Goal: Task Accomplishment & Management: Complete application form

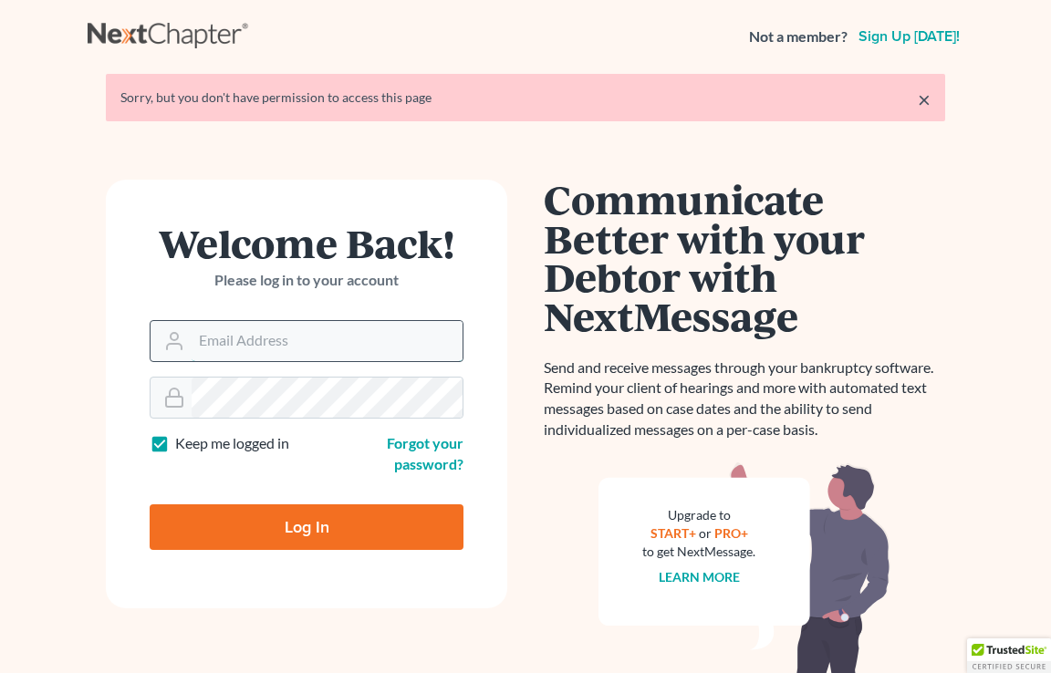
click at [293, 343] on input "Email Address" at bounding box center [327, 341] width 271 height 40
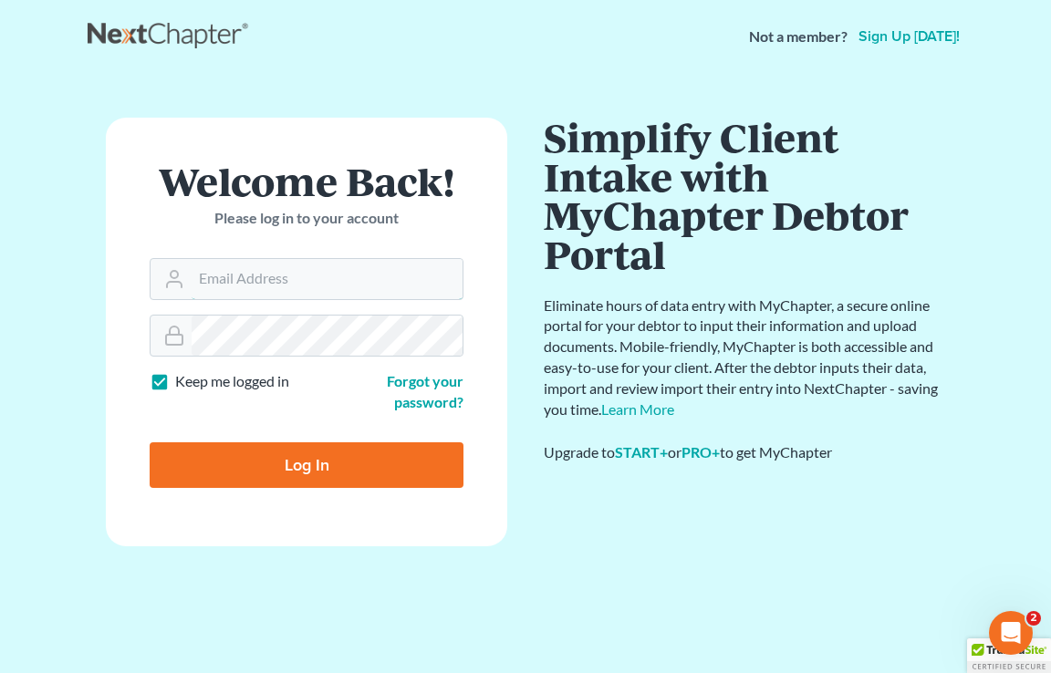
type input "fargo@bulielaw.com"
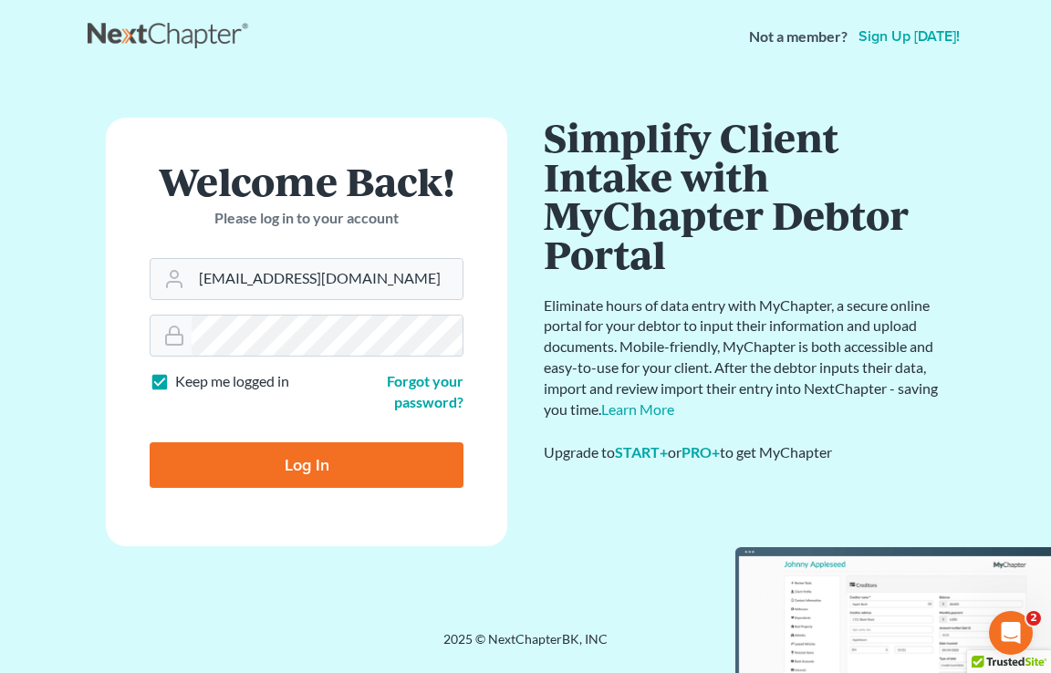
click at [340, 420] on form "Welcome Back! Please log in to your account Email Address fargo@bulielaw.com Pa…" at bounding box center [306, 332] width 401 height 429
click at [340, 475] on input "Log In" at bounding box center [307, 466] width 314 height 46
type input "Thinking..."
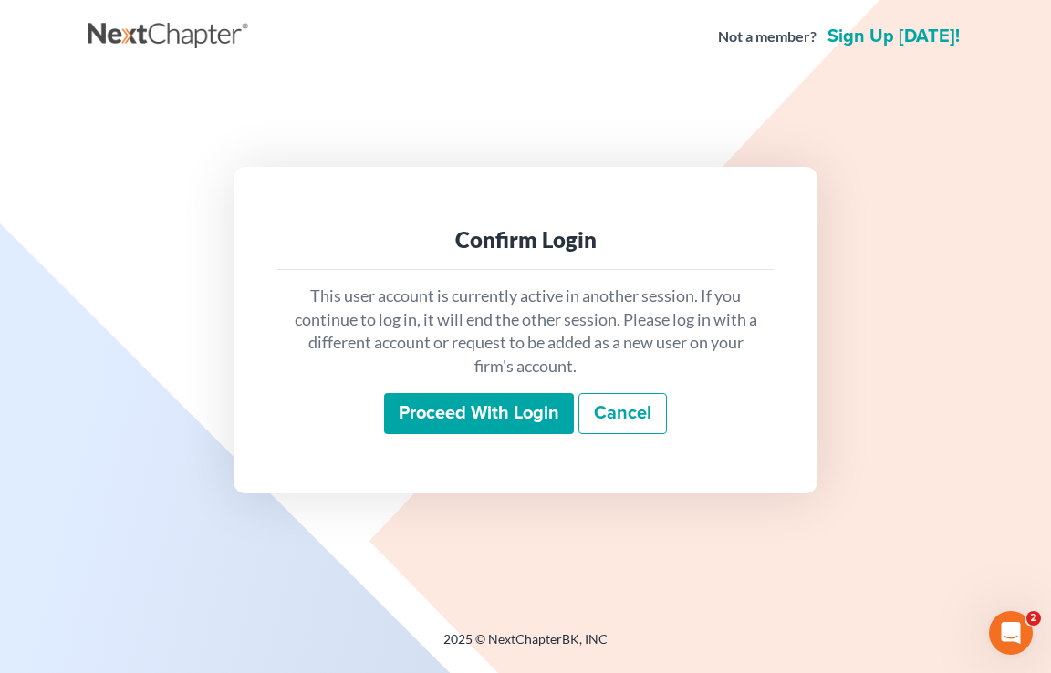
click at [453, 412] on input "Proceed with login" at bounding box center [479, 414] width 190 height 42
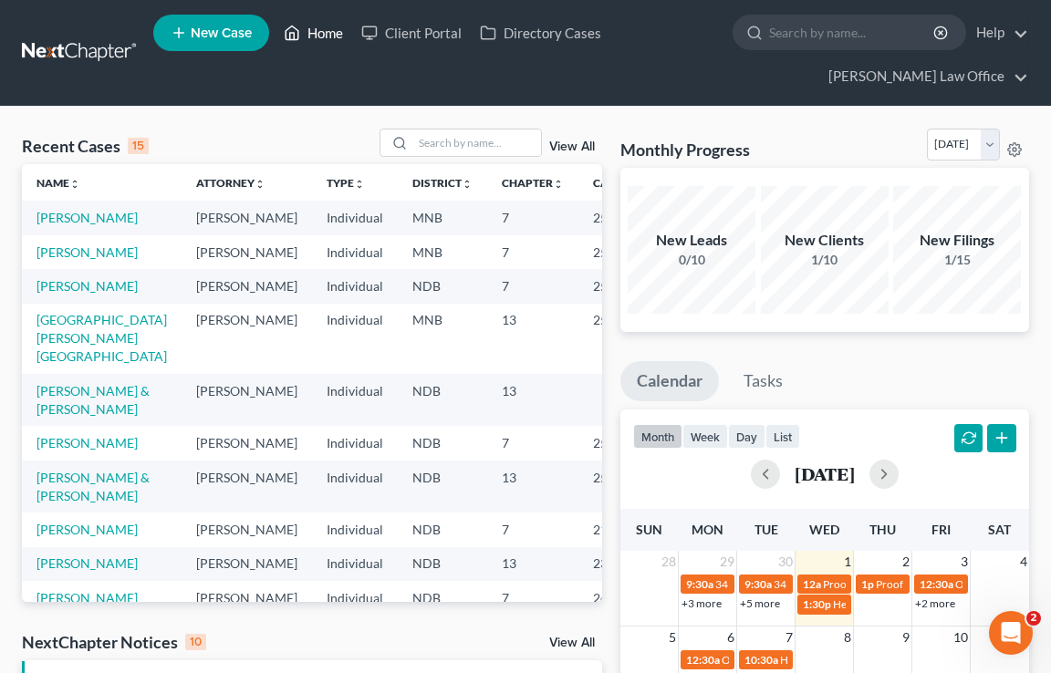
click at [333, 26] on link "Home" at bounding box center [314, 32] width 78 height 33
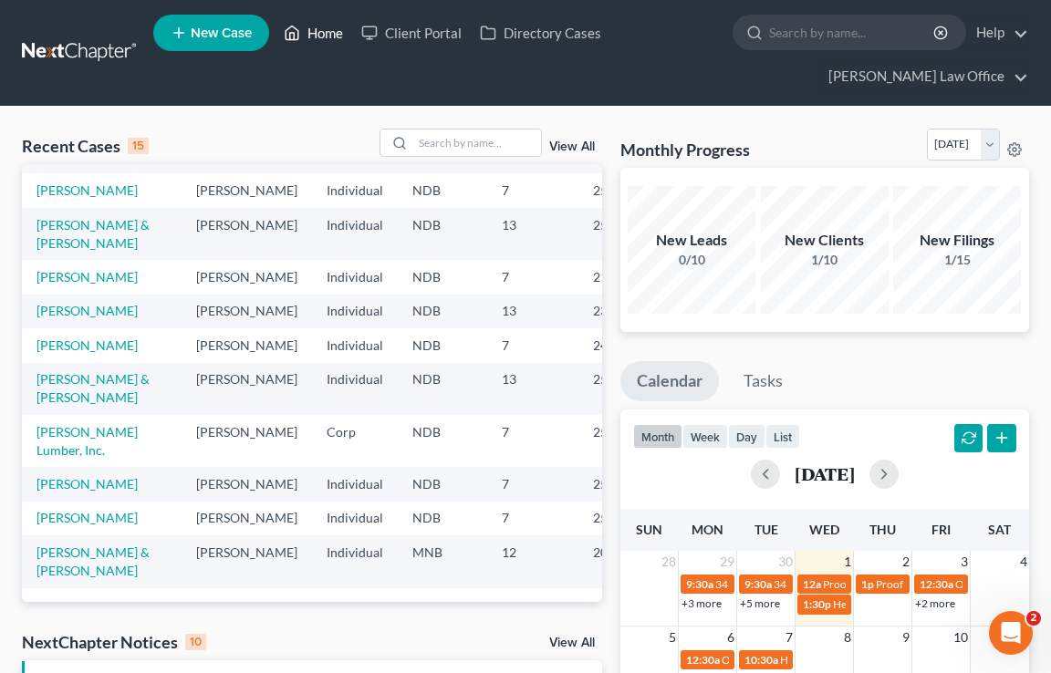
scroll to position [472, 0]
click at [472, 143] on input "search" at bounding box center [477, 143] width 128 height 26
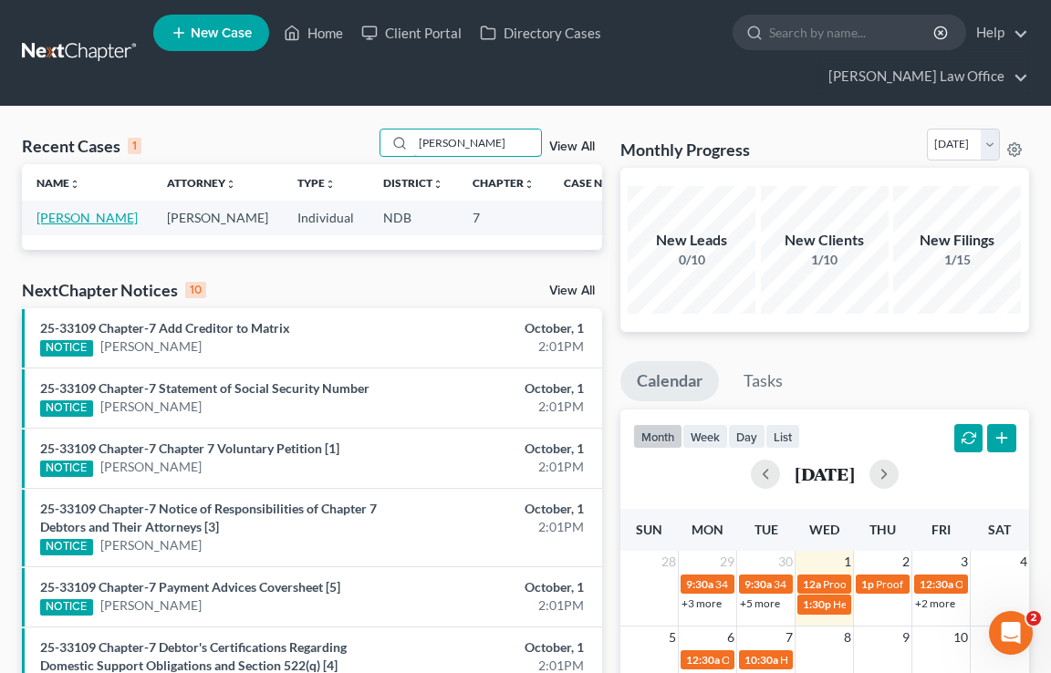
type input "linnert"
click at [82, 218] on link "Linnertz, Laurie" at bounding box center [86, 218] width 101 height 16
select select "6"
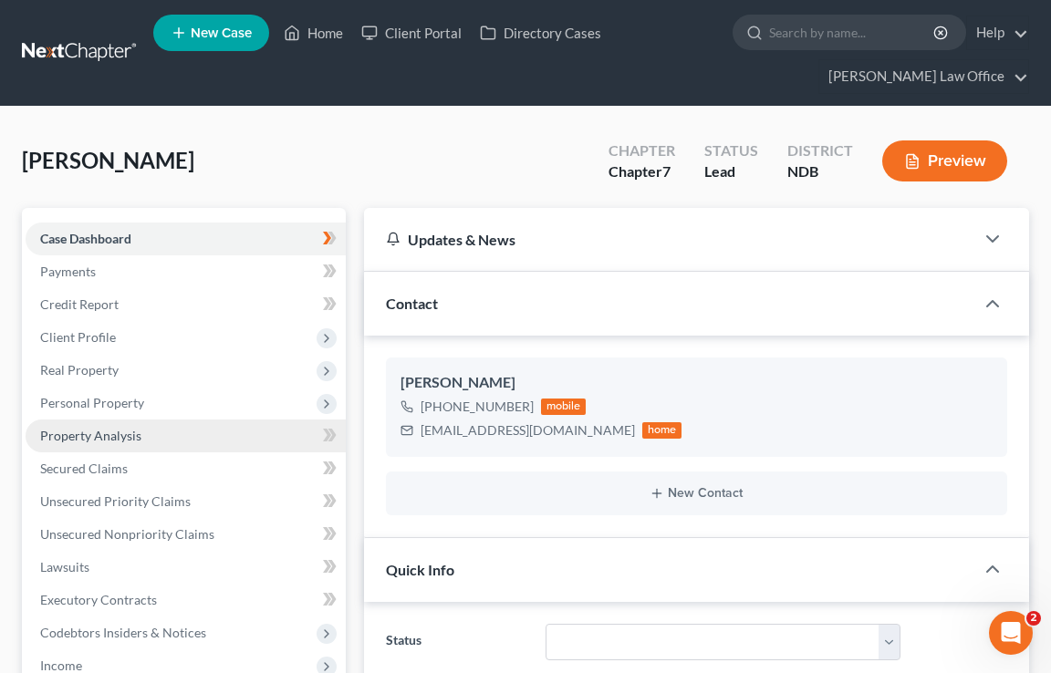
click at [252, 434] on link "Property Analysis" at bounding box center [186, 436] width 320 height 33
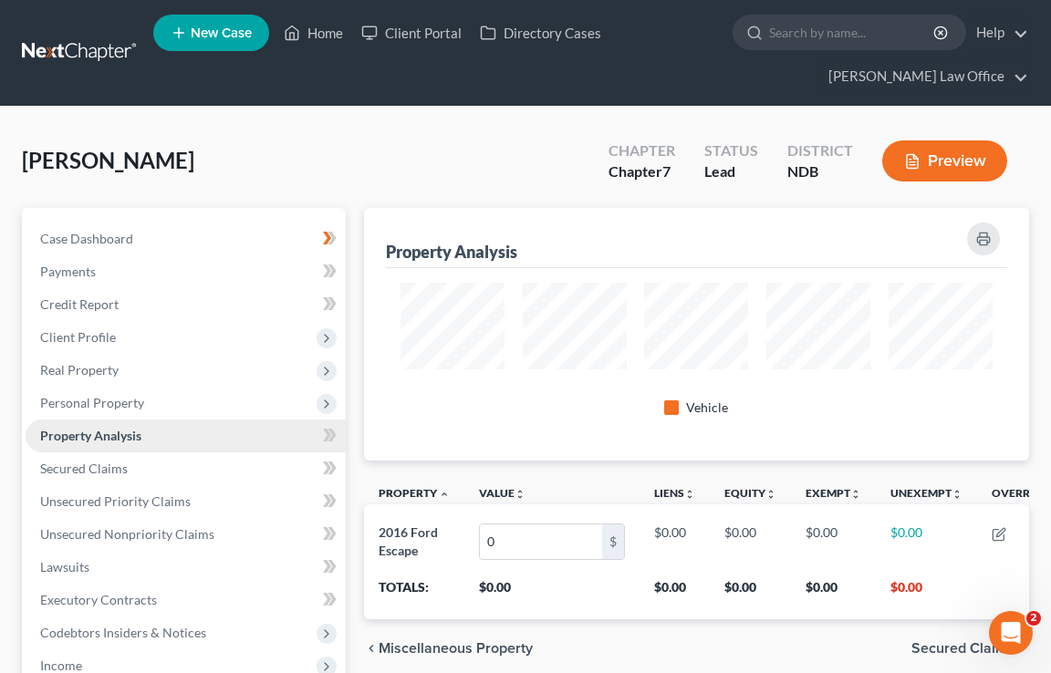
scroll to position [253, 665]
click at [165, 245] on link "Case Dashboard" at bounding box center [186, 239] width 320 height 33
select select "6"
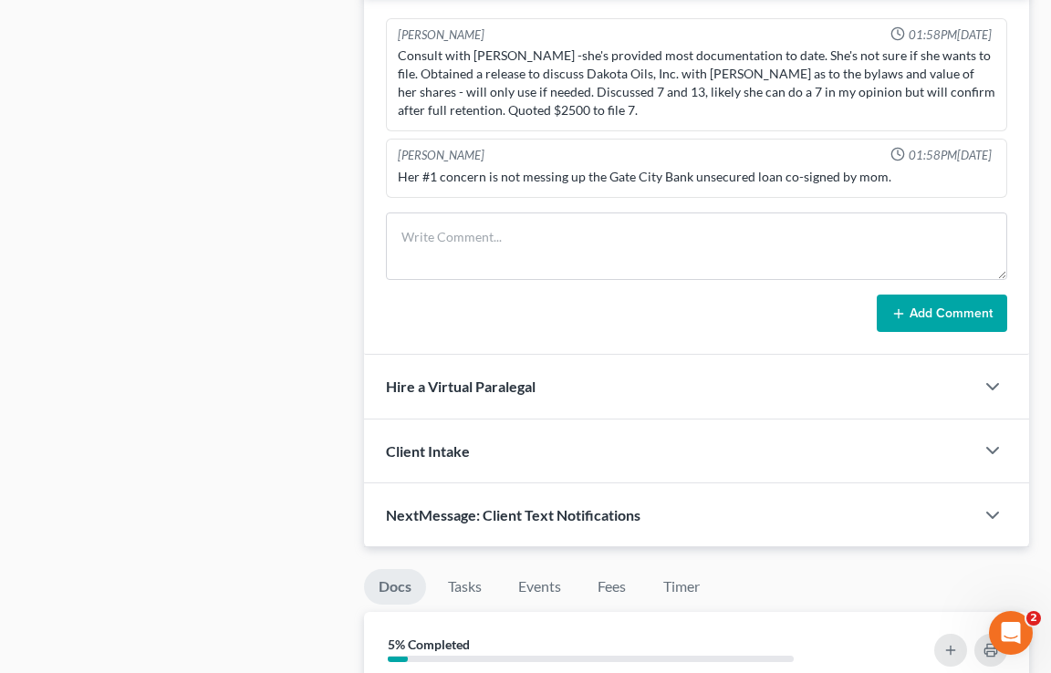
scroll to position [1328, 0]
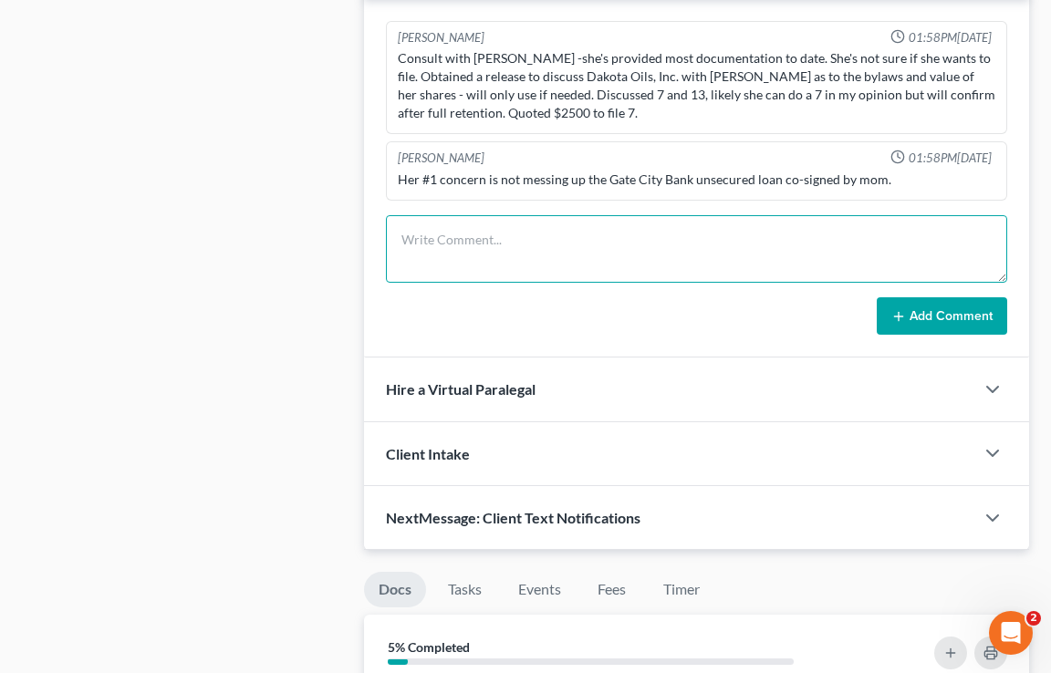
click at [491, 253] on textarea at bounding box center [696, 249] width 621 height 68
click at [560, 262] on textarea "dsdsdsdsdsds" at bounding box center [696, 249] width 621 height 68
type textarea "d"
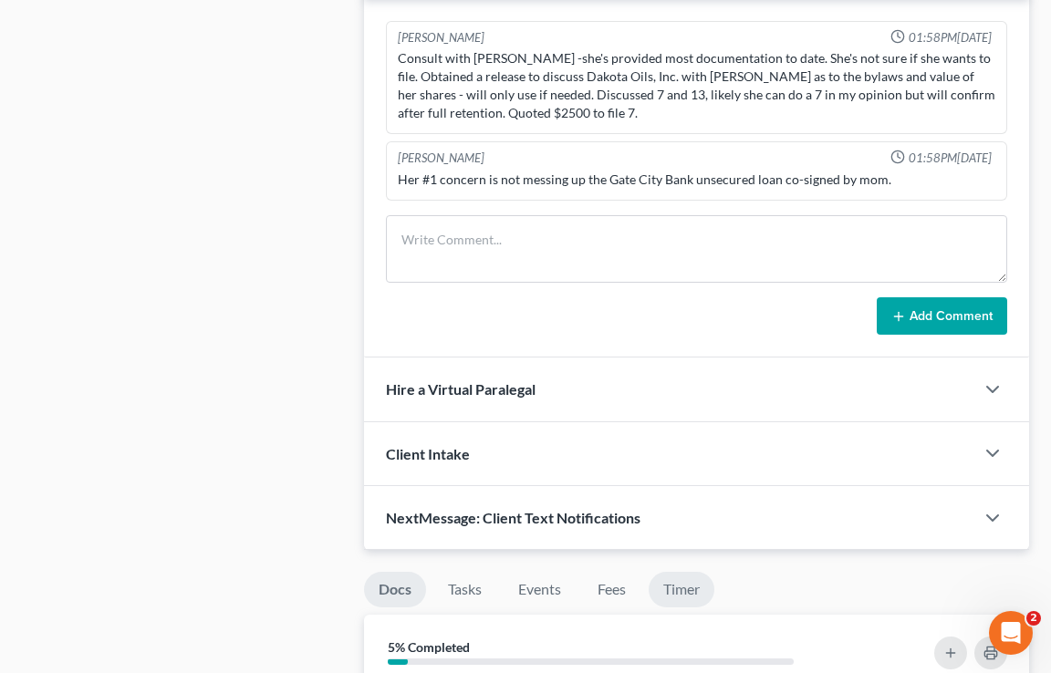
click at [699, 599] on link "Timer" at bounding box center [682, 590] width 66 height 36
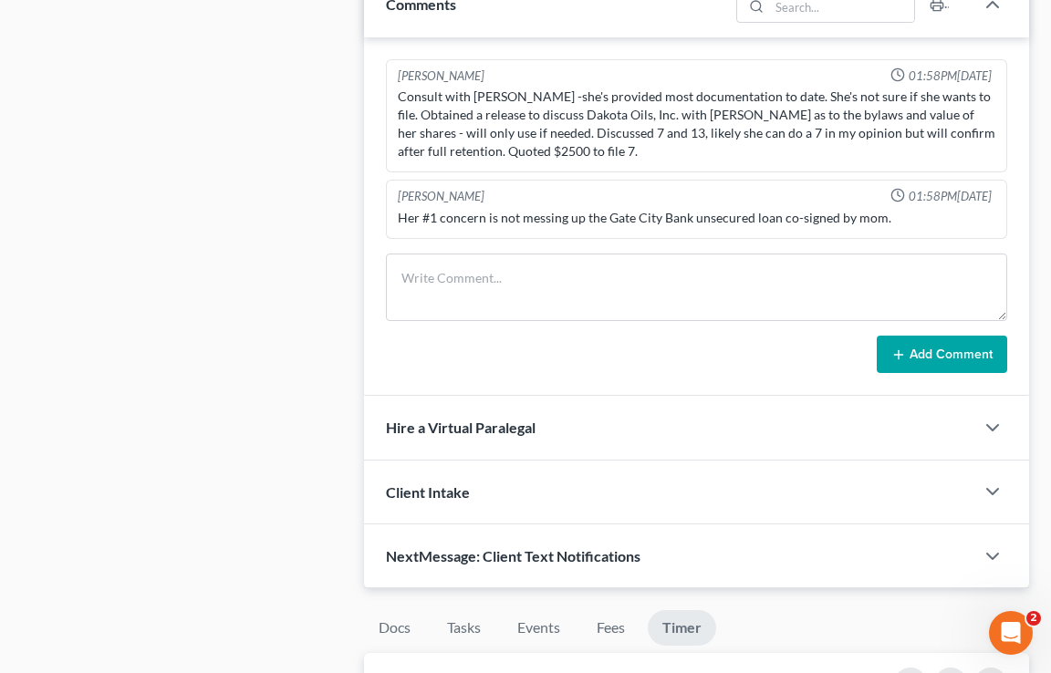
scroll to position [1333, 0]
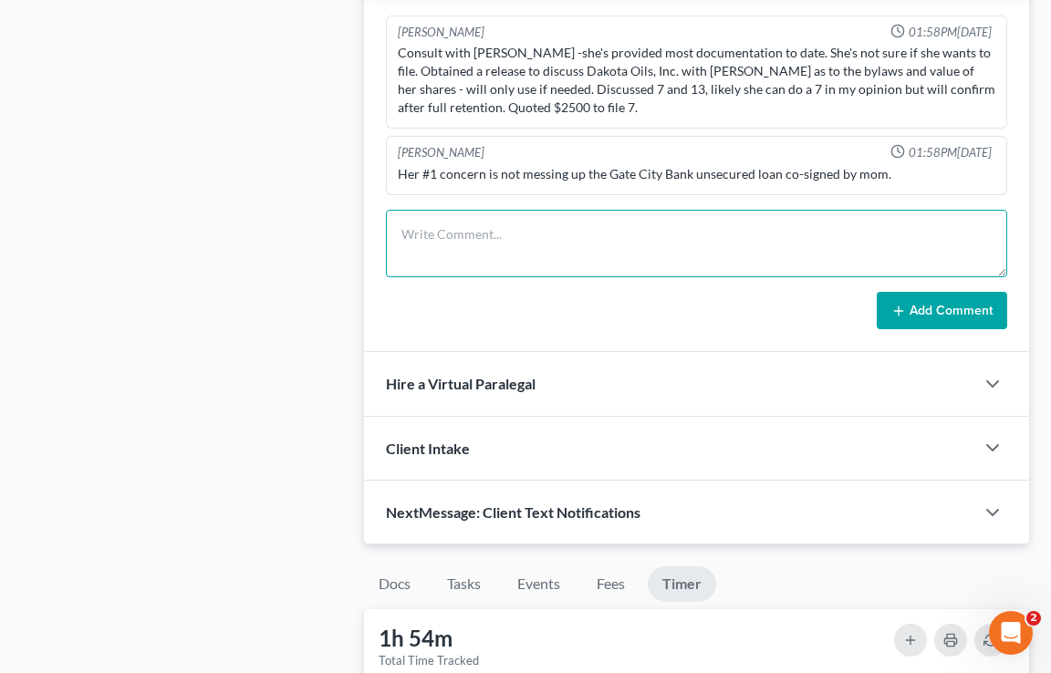
click at [474, 210] on textarea at bounding box center [696, 244] width 621 height 68
type textarea "sdsdssddsdsdsdssdds"
drag, startPoint x: 630, startPoint y: 238, endPoint x: 360, endPoint y: 228, distance: 269.4
type textarea "jjbjb"
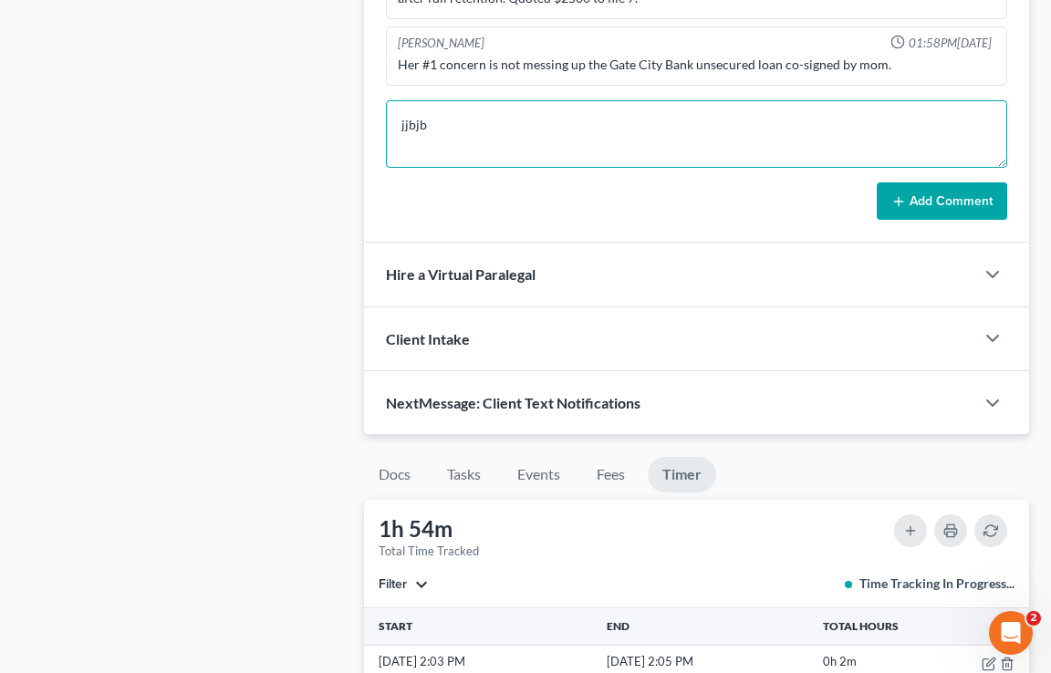
scroll to position [1444, 0]
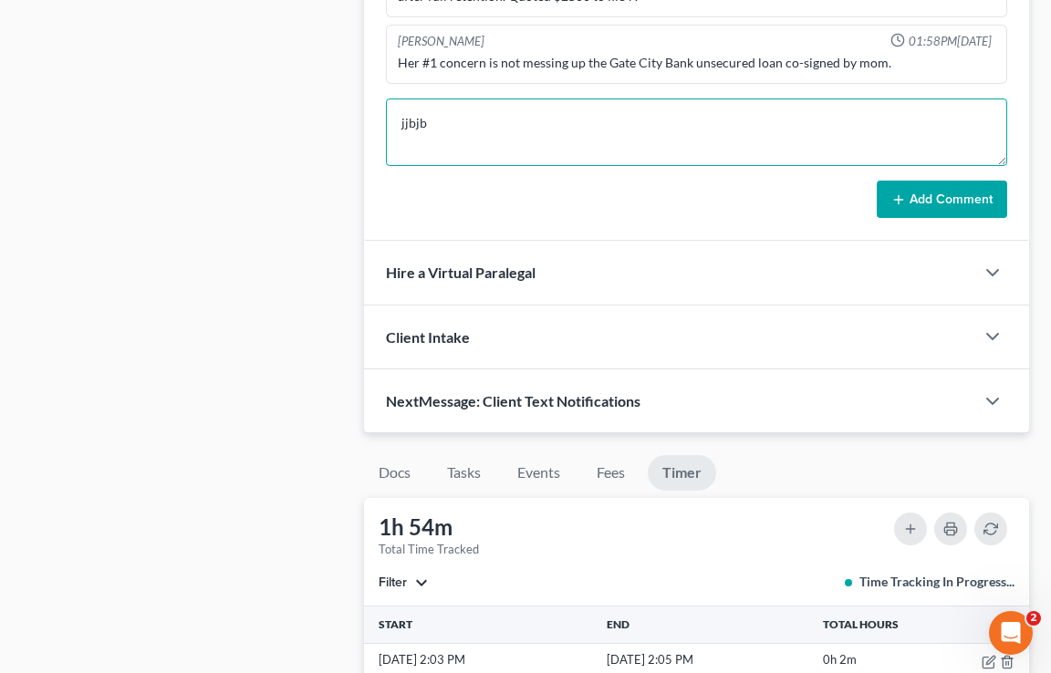
drag, startPoint x: 497, startPoint y: 129, endPoint x: 323, endPoint y: 129, distance: 174.3
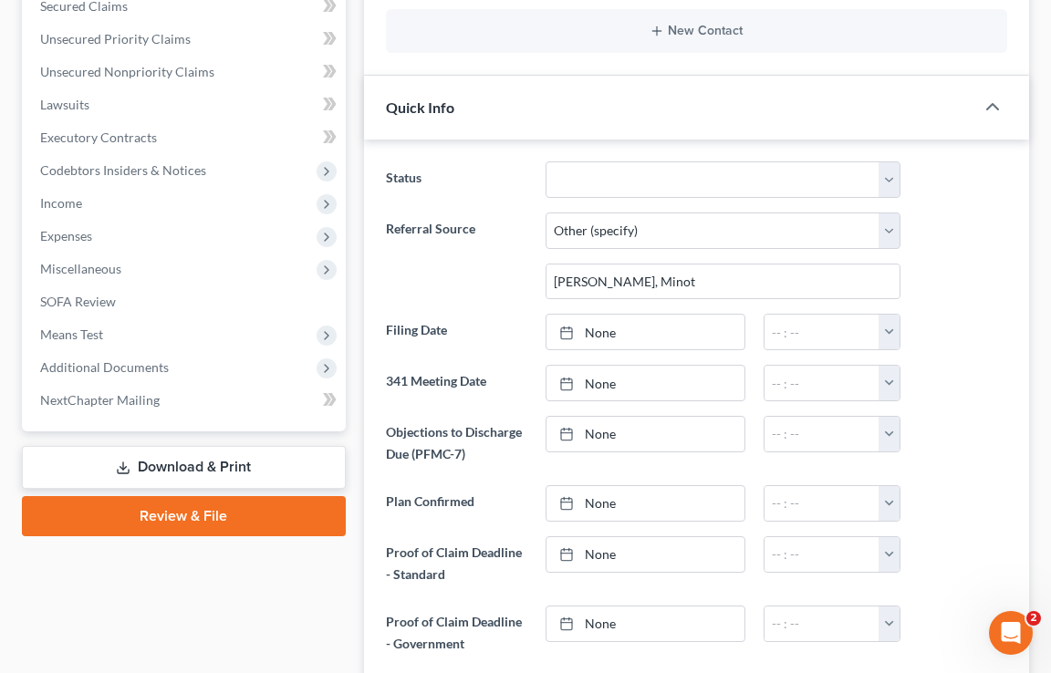
scroll to position [0, 0]
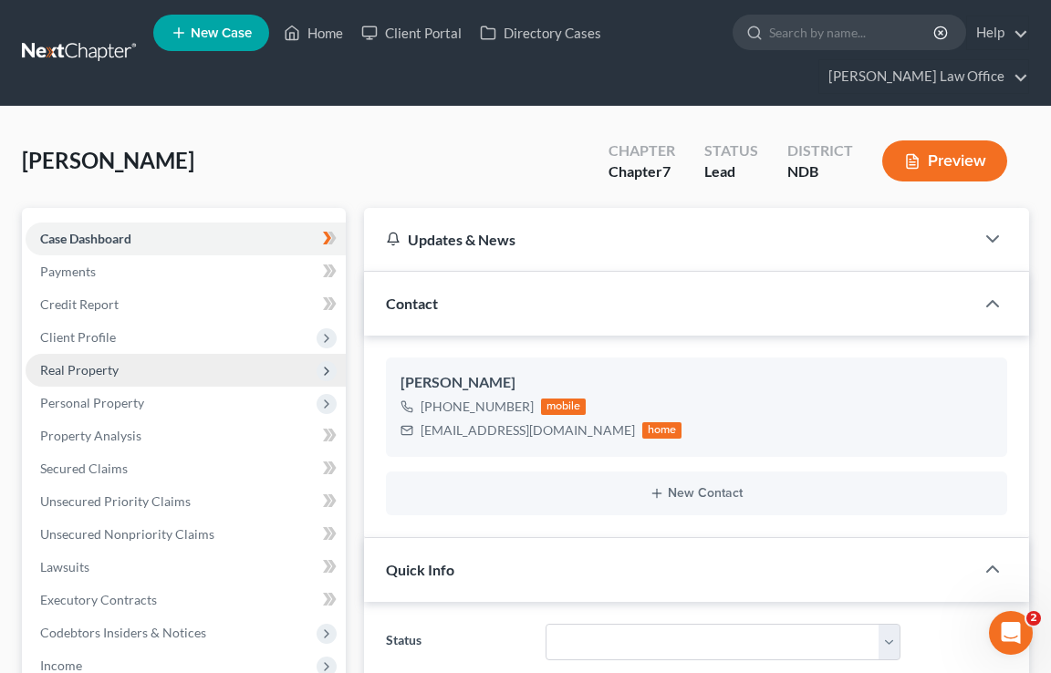
click at [57, 362] on span "Real Property" at bounding box center [79, 370] width 78 height 16
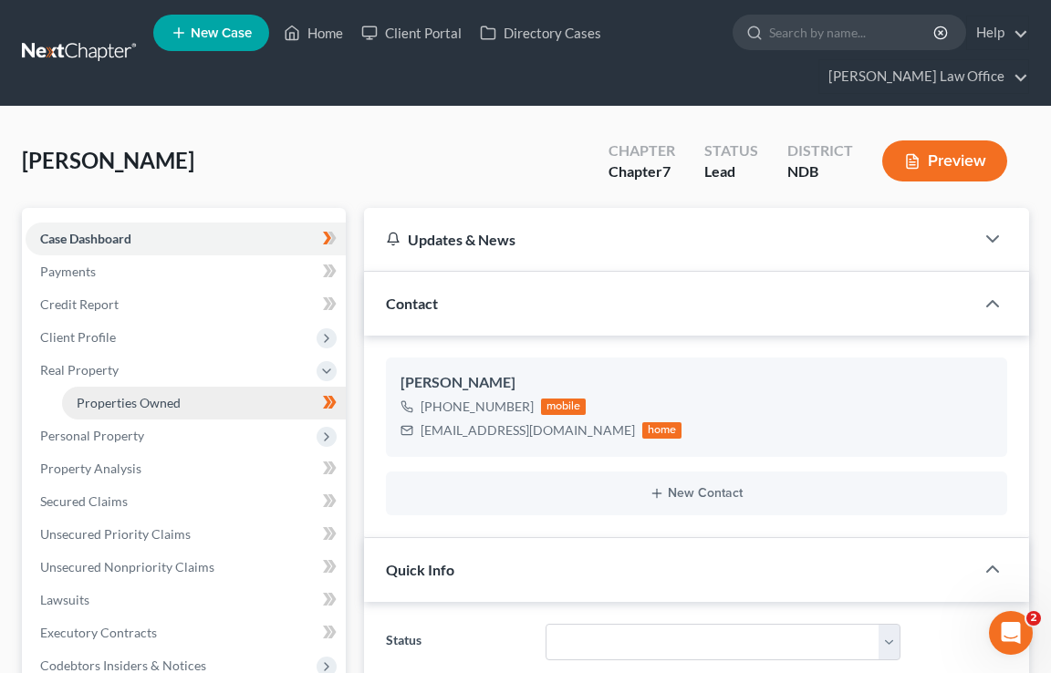
click at [128, 397] on span "Properties Owned" at bounding box center [129, 403] width 104 height 16
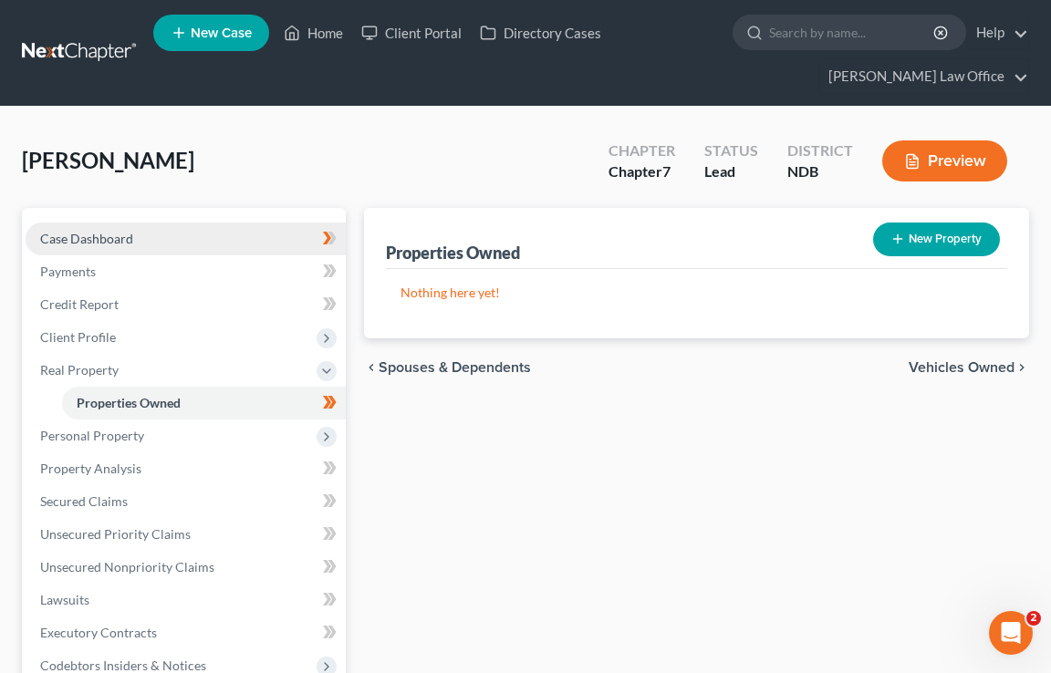
click at [155, 243] on link "Case Dashboard" at bounding box center [186, 239] width 320 height 33
select select "6"
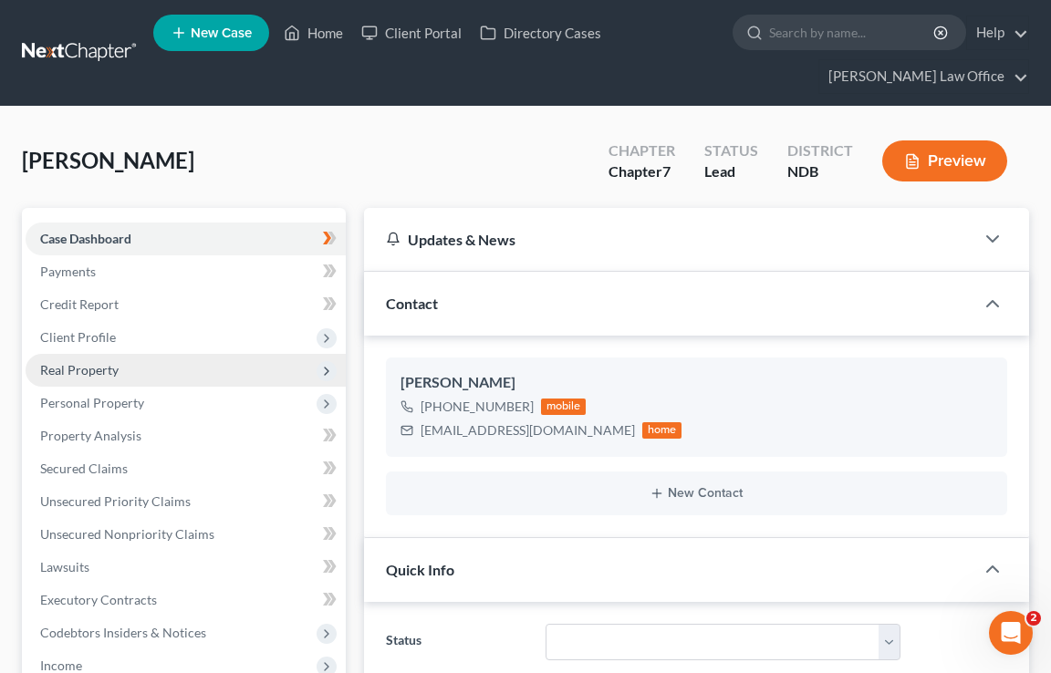
click at [104, 354] on span "Real Property" at bounding box center [186, 370] width 320 height 33
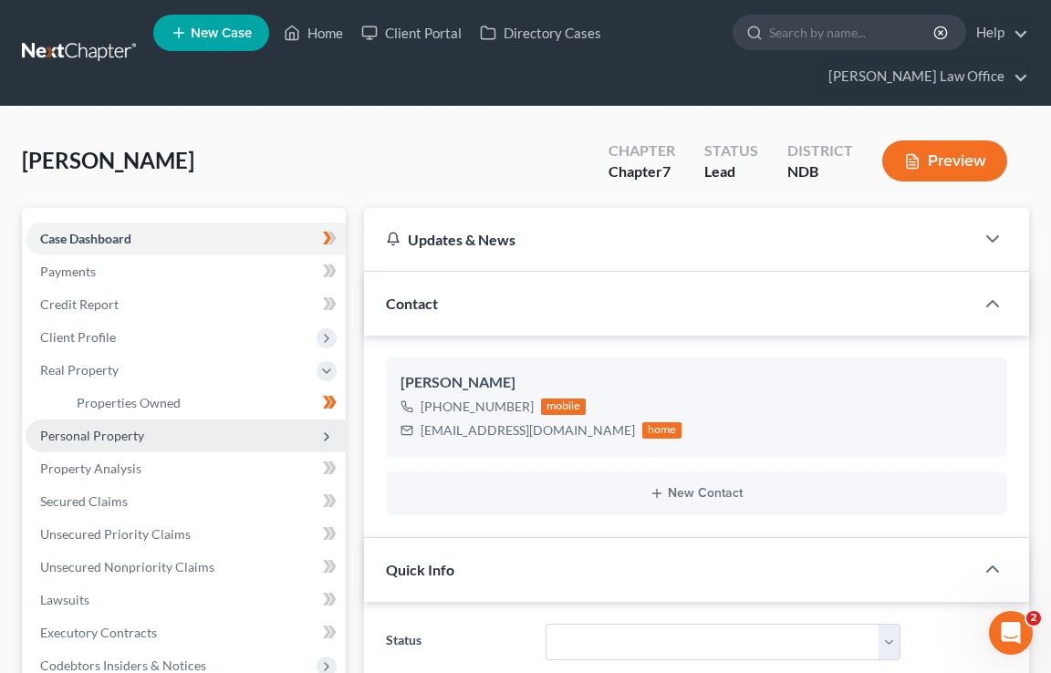
click at [269, 420] on span "Personal Property" at bounding box center [186, 436] width 320 height 33
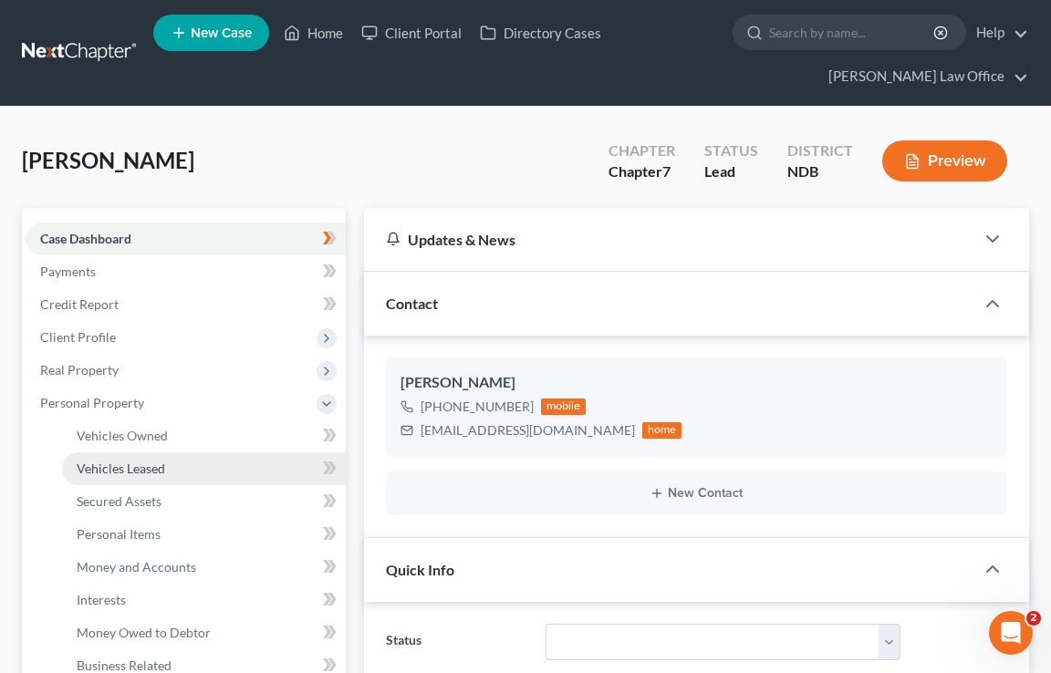
click at [244, 453] on link "Vehicles Leased" at bounding box center [204, 469] width 284 height 33
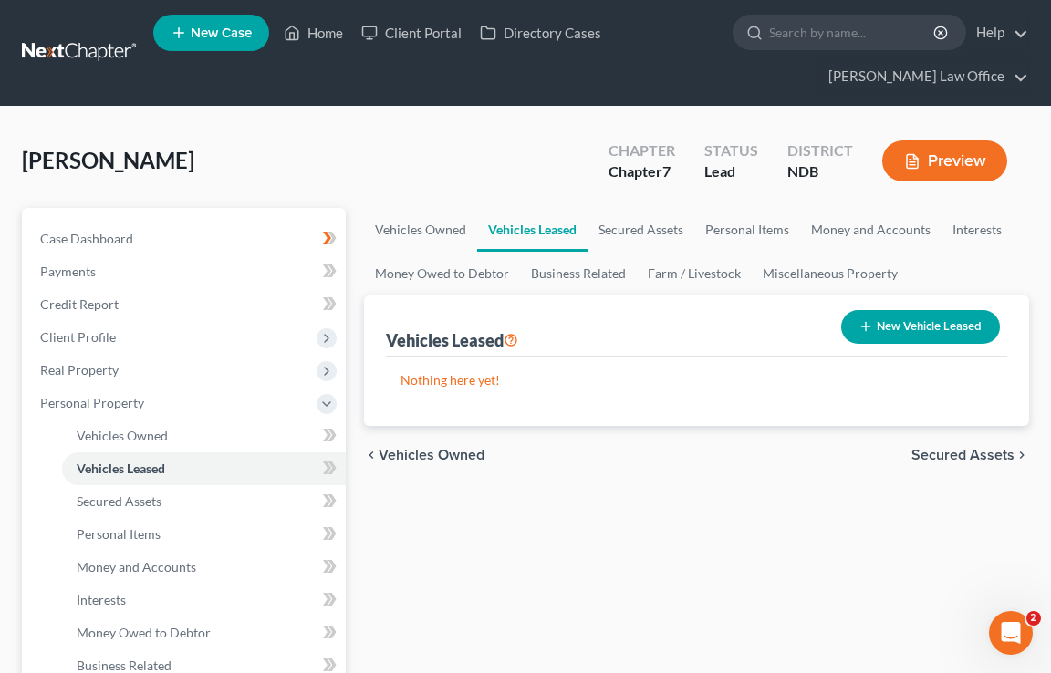
click at [577, 411] on div "Nothing here yet! Model Make Year Belongs To" at bounding box center [696, 391] width 621 height 69
click at [899, 313] on button "New Vehicle Leased" at bounding box center [920, 327] width 159 height 34
select select "0"
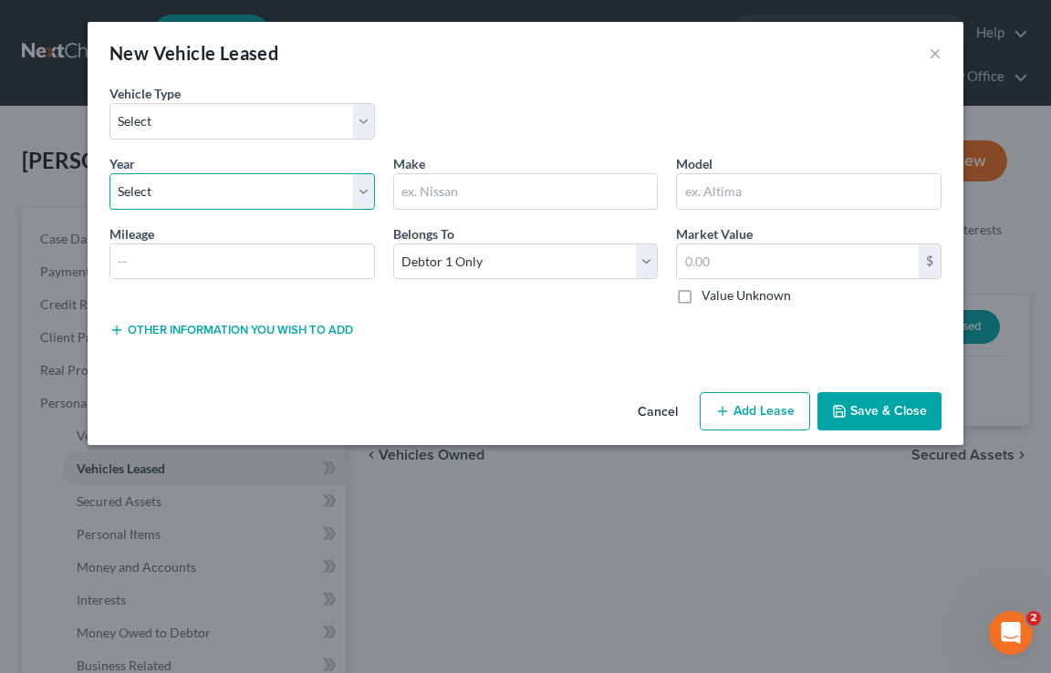
click at [182, 195] on select "Select 2026 2025 2024 2023 2022 2021 2020 2019 2018 2017 2016 2015 2014 2013 20…" at bounding box center [242, 191] width 266 height 36
select select "0"
click at [109, 173] on select "Select 2026 2025 2024 2023 2022 2021 2020 2019 2018 2017 2016 2015 2014 2013 20…" at bounding box center [242, 191] width 266 height 36
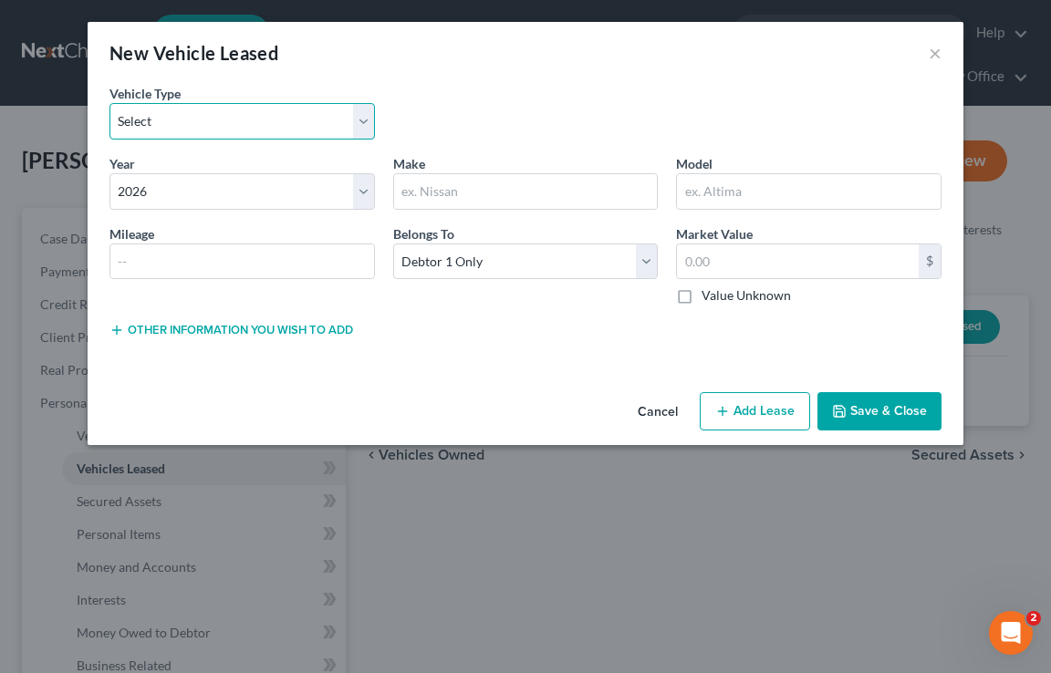
click at [309, 113] on select "Select Automobile (A/B: 3) Truck (A/B: 3) Trailer (A/B: 4) Watercraft (A/B: 4) …" at bounding box center [242, 121] width 266 height 36
select select "2"
click at [109, 103] on select "Select Automobile (A/B: 3) Truck (A/B: 3) Trailer (A/B: 4) Watercraft (A/B: 4) …" at bounding box center [242, 121] width 266 height 36
click at [488, 193] on input "text" at bounding box center [526, 191] width 264 height 35
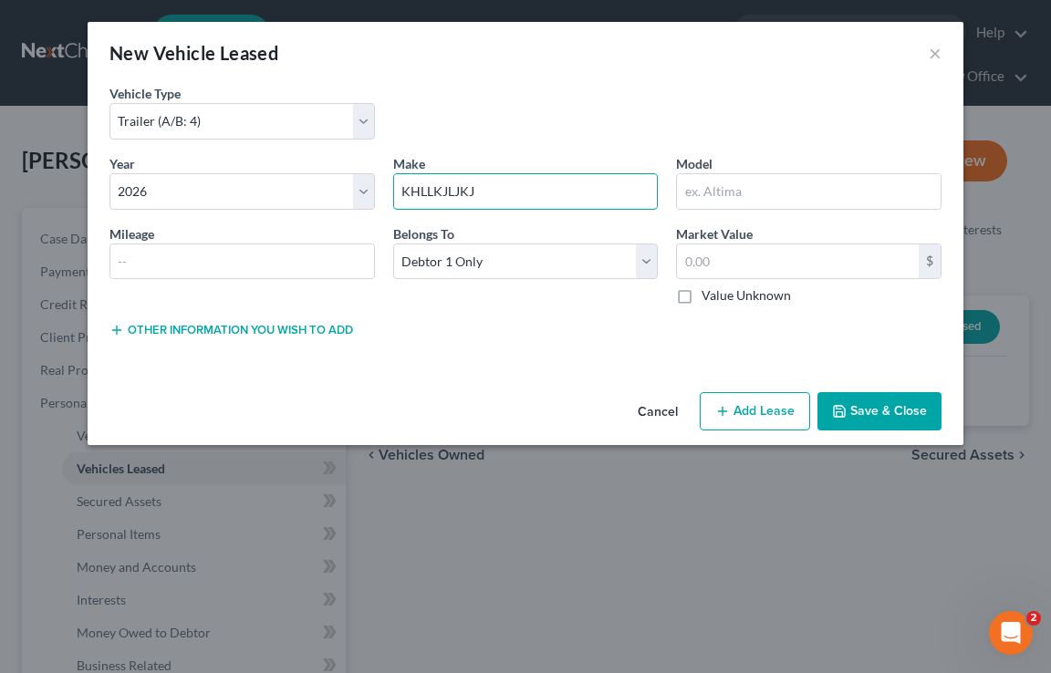
drag, startPoint x: 499, startPoint y: 192, endPoint x: 376, endPoint y: 190, distance: 123.2
click at [376, 191] on div "Year * Select 2026 2025 2024 2023 2022 2021 2020 2019 2018 2017 2016 2015 2014 …" at bounding box center [525, 237] width 850 height 166
type input "\"
click at [934, 50] on button "×" at bounding box center [935, 53] width 13 height 22
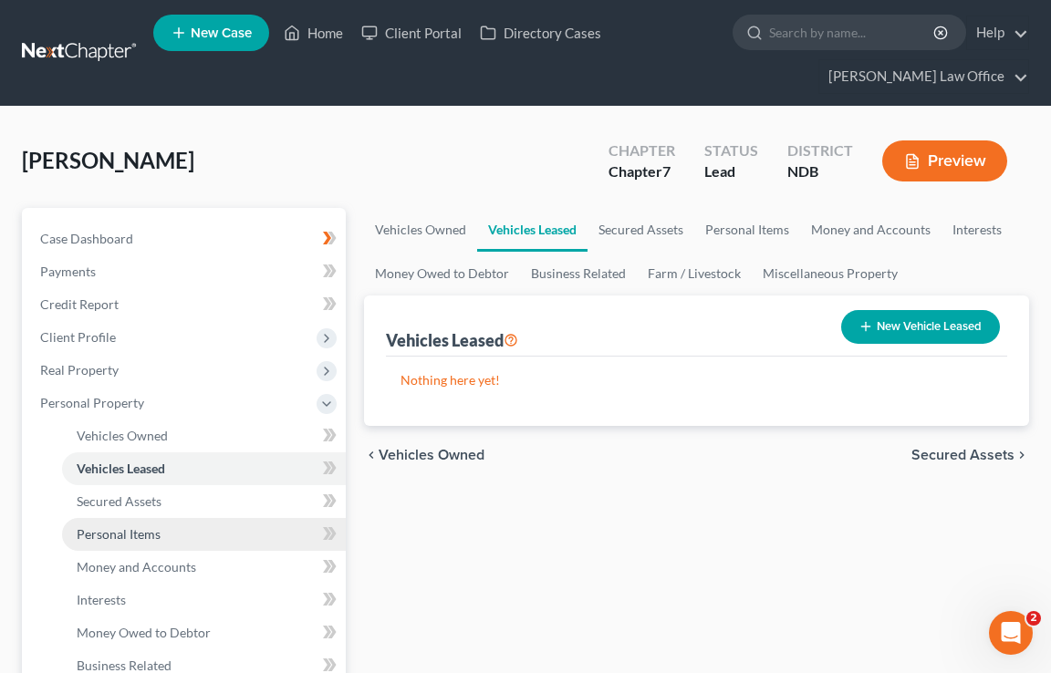
click at [178, 546] on link "Personal Items" at bounding box center [204, 534] width 284 height 33
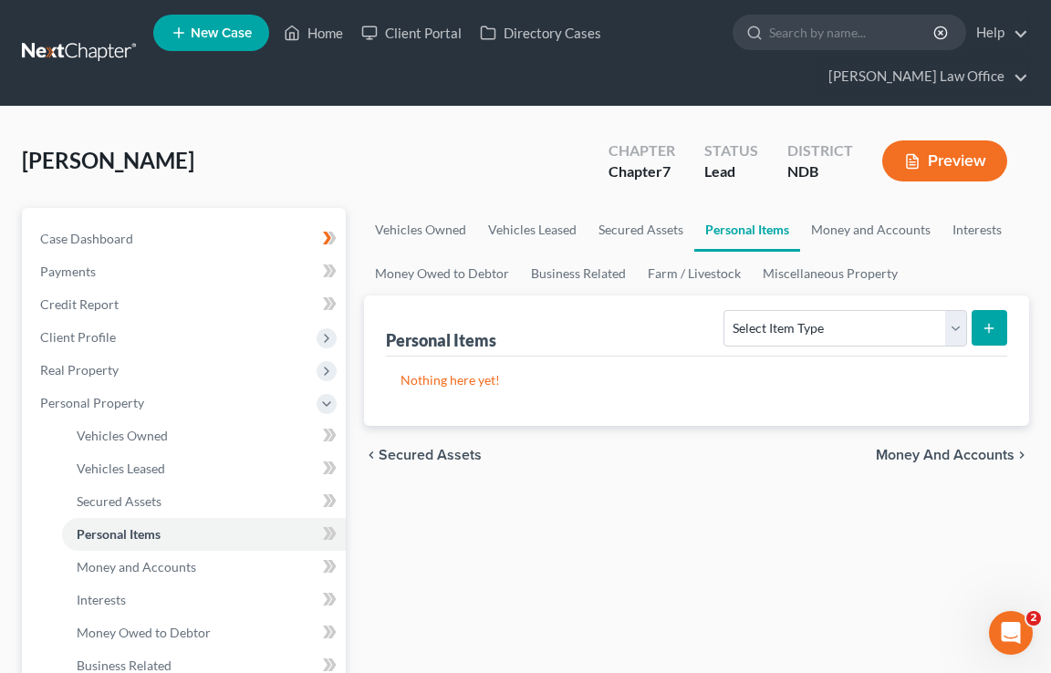
click at [652, 330] on div "Personal Items Select Item Type Clothing (A/B: 11) Collectibles Of Value (A/B: …" at bounding box center [696, 326] width 621 height 61
click at [986, 330] on icon "submit" at bounding box center [989, 328] width 15 height 15
click at [756, 343] on select "Select Item Type Clothing (A/B: 11) Collectibles Of Value (A/B: 8) Electronics …" at bounding box center [845, 328] width 243 height 36
select select "household_goods"
click at [727, 310] on select "Select Item Type Clothing (A/B: 11) Collectibles Of Value (A/B: 8) Electronics …" at bounding box center [845, 328] width 243 height 36
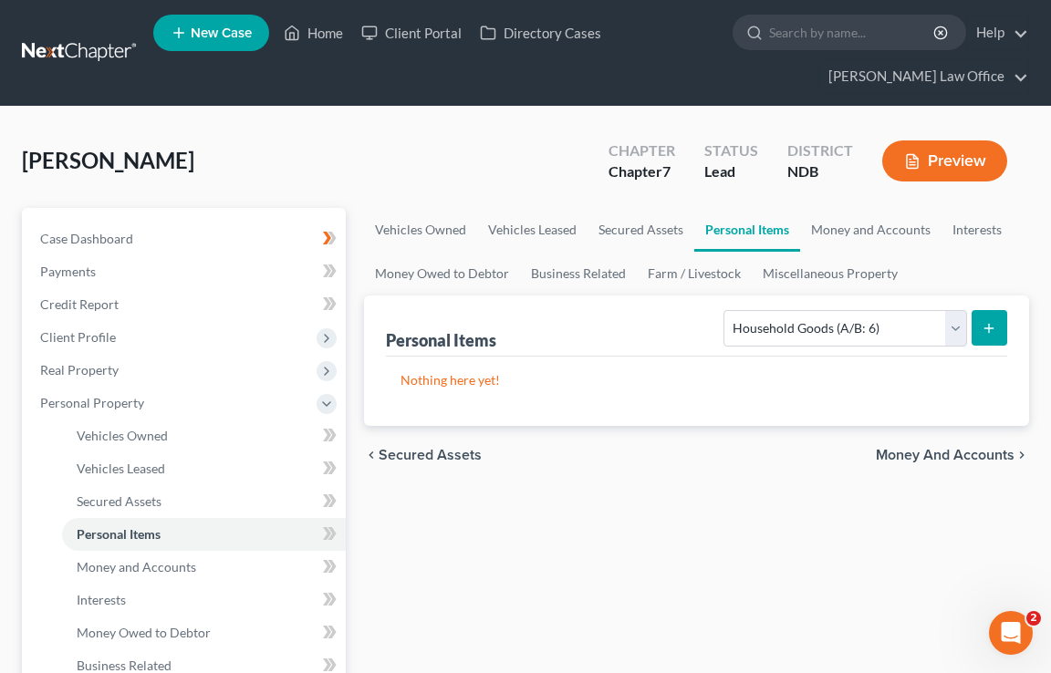
click at [995, 324] on icon "submit" at bounding box center [989, 328] width 15 height 15
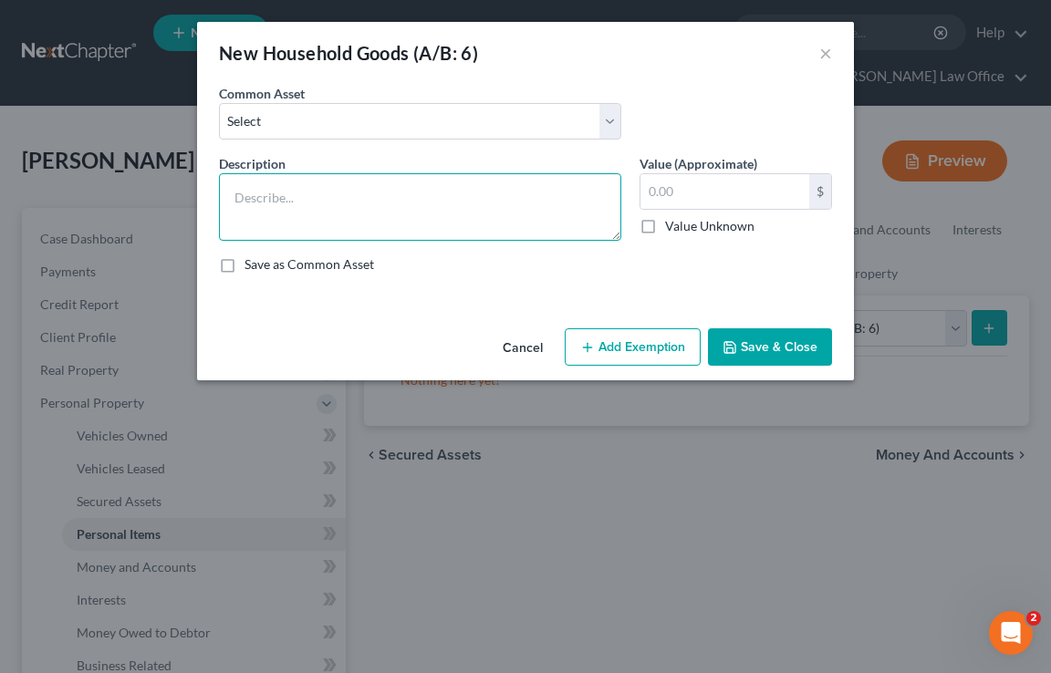
click at [477, 174] on textarea at bounding box center [420, 207] width 402 height 68
type textarea ","
click at [835, 49] on div "New Household Goods (A/B: 6) ×" at bounding box center [525, 53] width 657 height 62
click at [826, 54] on button "×" at bounding box center [825, 53] width 13 height 22
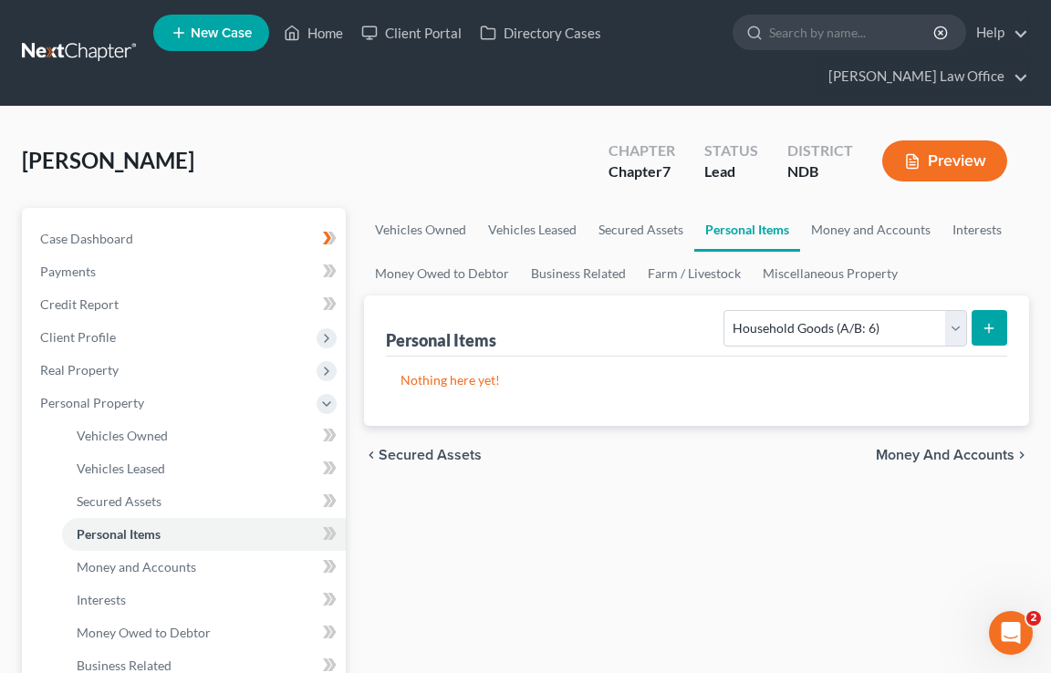
click at [974, 324] on button "submit" at bounding box center [990, 328] width 36 height 36
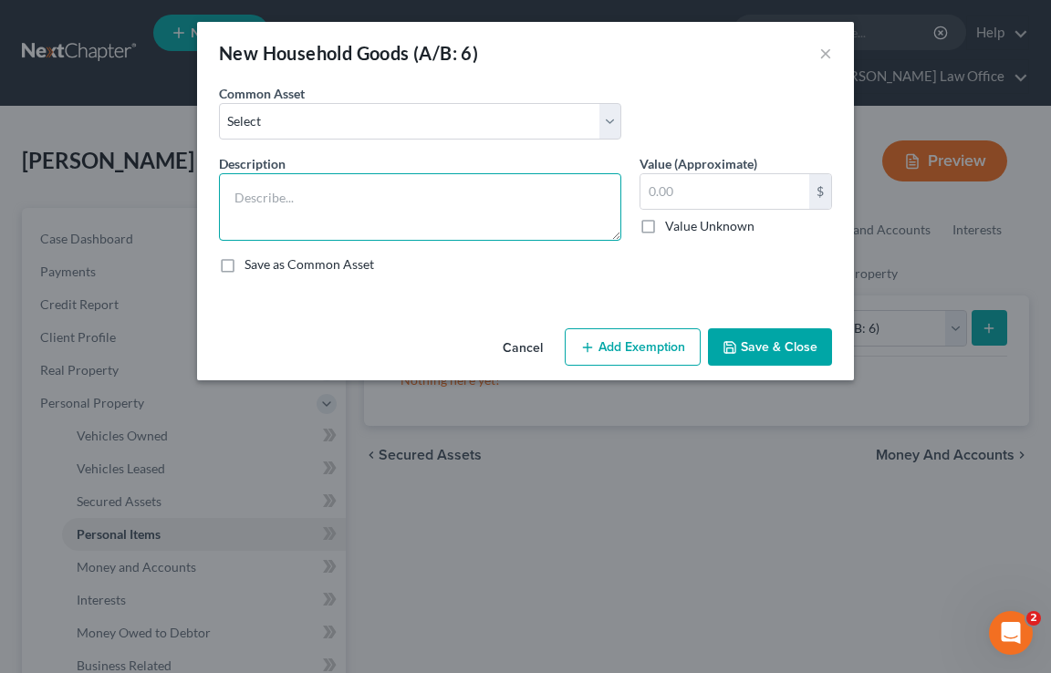
click at [489, 217] on textarea at bounding box center [420, 207] width 402 height 68
drag, startPoint x: 352, startPoint y: 202, endPoint x: 217, endPoint y: 195, distance: 135.2
click at [218, 196] on div "Description * LKLKLKLKLK" at bounding box center [420, 197] width 421 height 87
type textarea "="
click at [519, 349] on button "Cancel" at bounding box center [522, 348] width 69 height 36
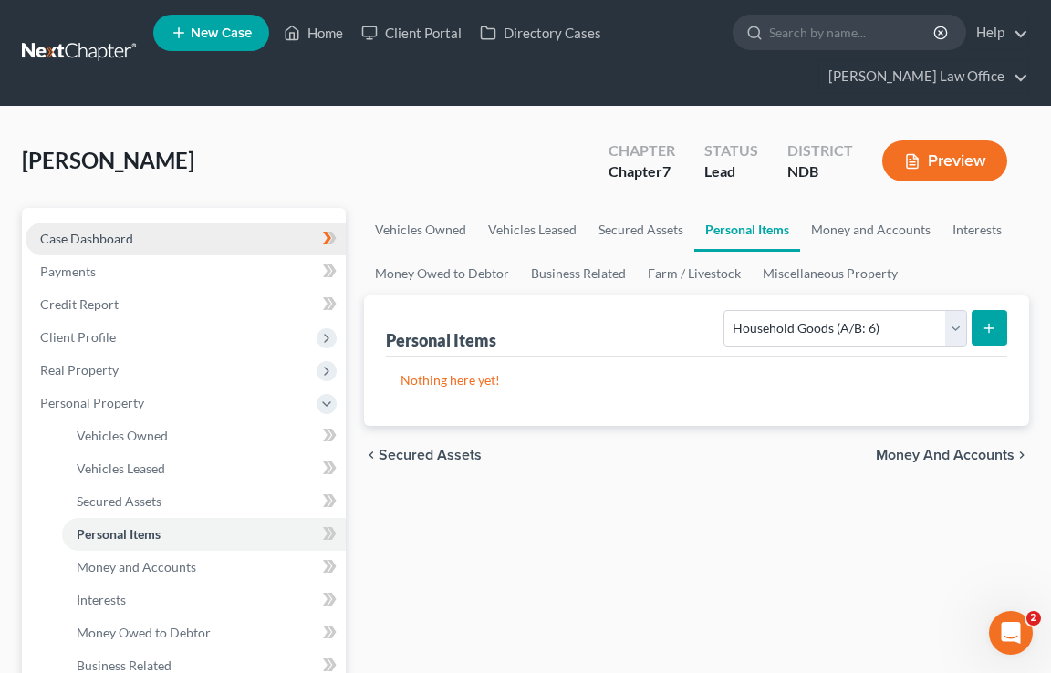
click at [137, 241] on link "Case Dashboard" at bounding box center [186, 239] width 320 height 33
select select "6"
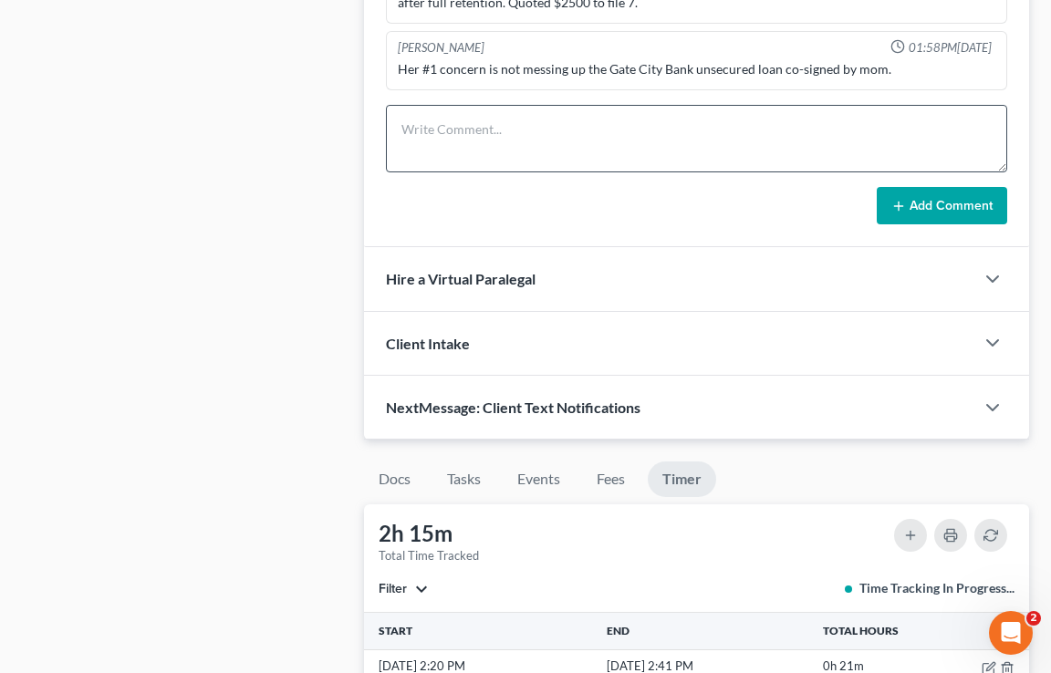
scroll to position [1392, 0]
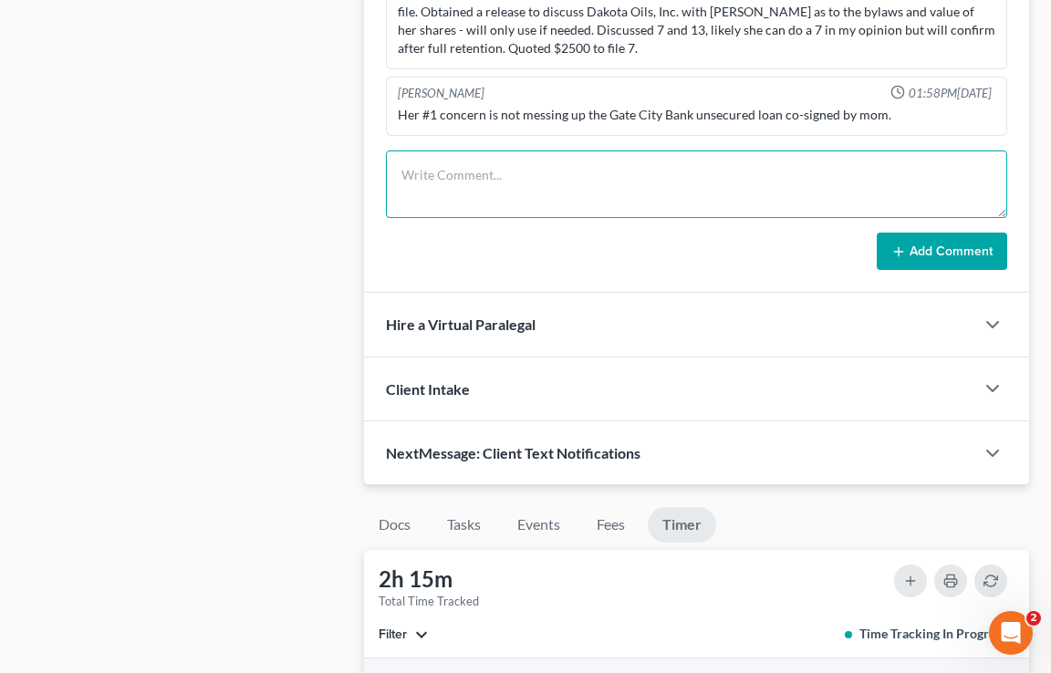
click at [474, 158] on textarea at bounding box center [696, 185] width 621 height 68
click at [438, 167] on textarea "ewewwee" at bounding box center [696, 185] width 621 height 68
click at [526, 177] on textarea "ewewrrrwee" at bounding box center [696, 185] width 621 height 68
type textarea "e"
type textarea "qwqwwwqwqqwwqqwwqwqwq"
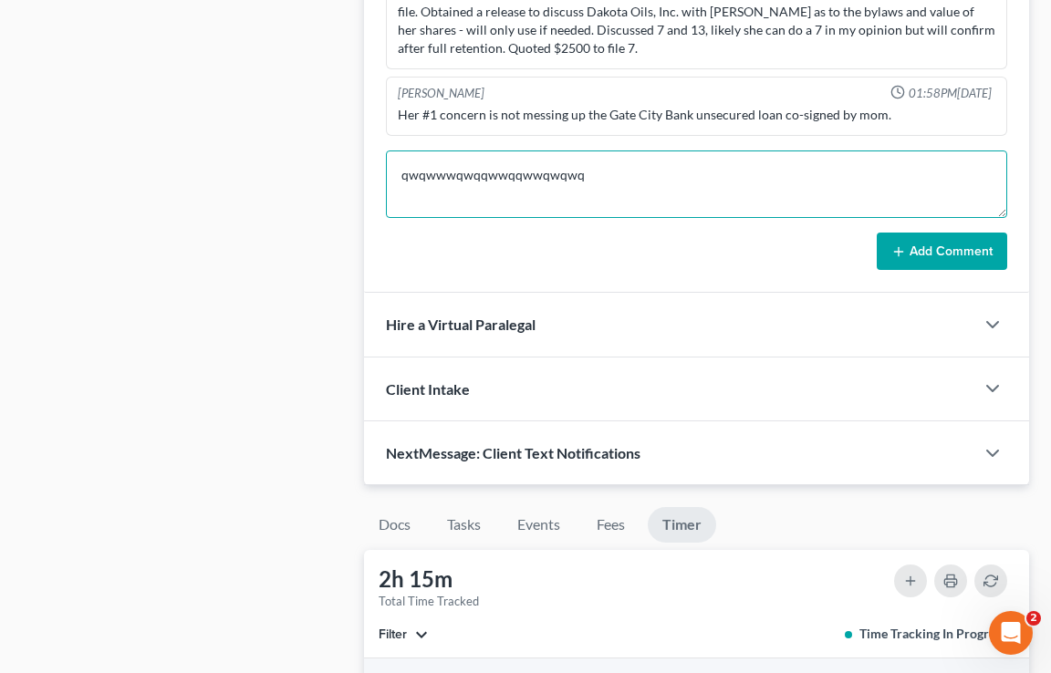
drag, startPoint x: 618, startPoint y: 168, endPoint x: 341, endPoint y: 171, distance: 276.5
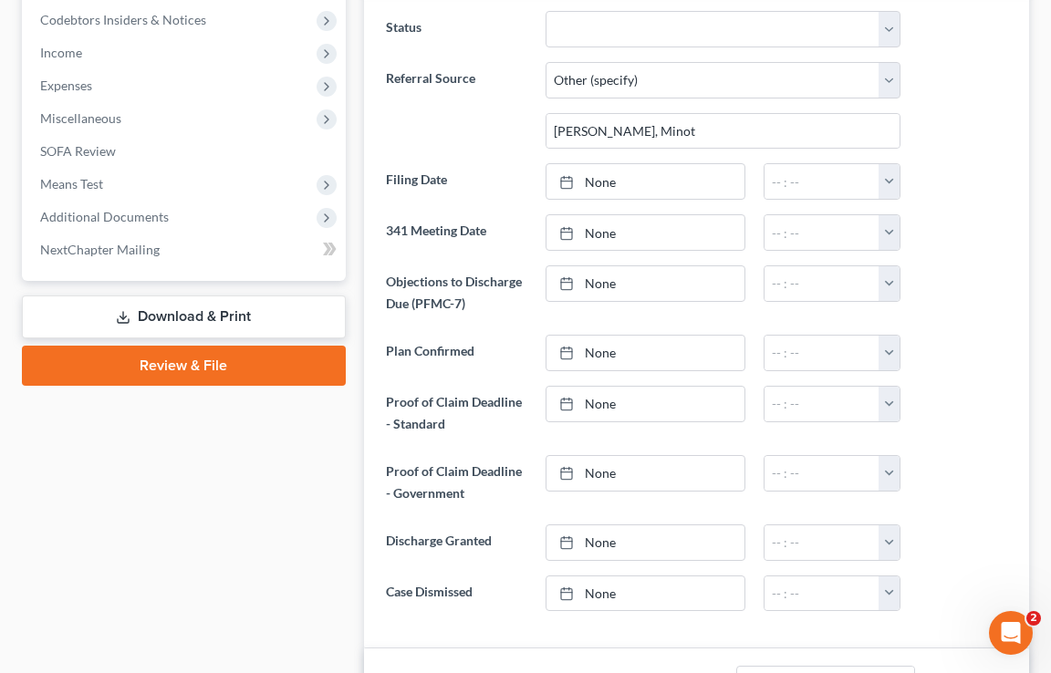
scroll to position [0, 0]
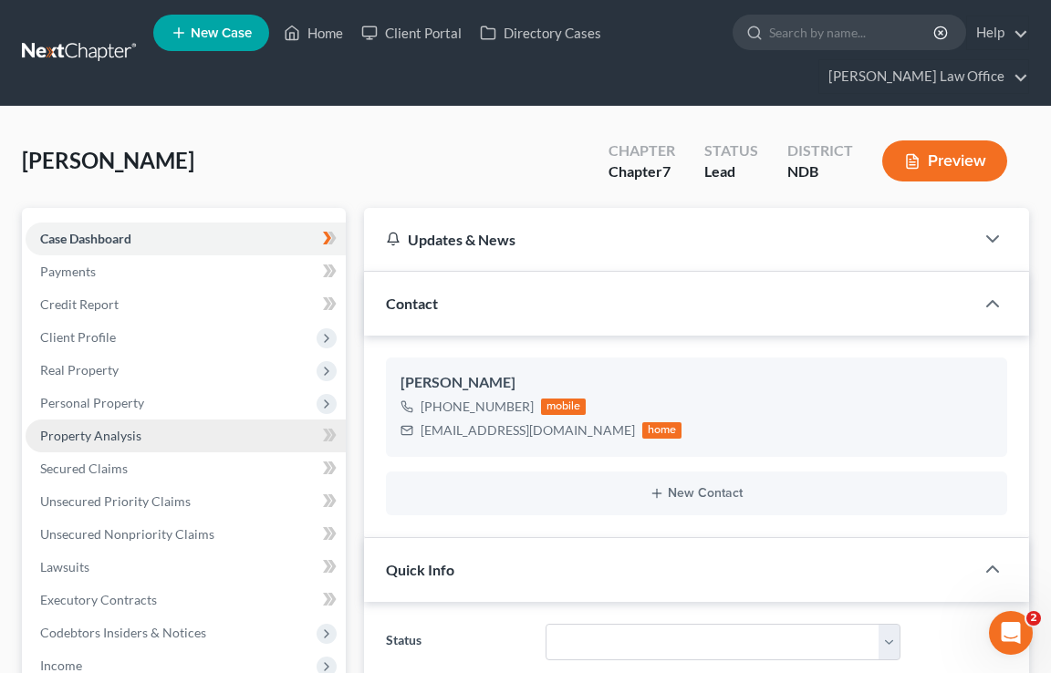
click at [103, 433] on span "Property Analysis" at bounding box center [90, 436] width 101 height 16
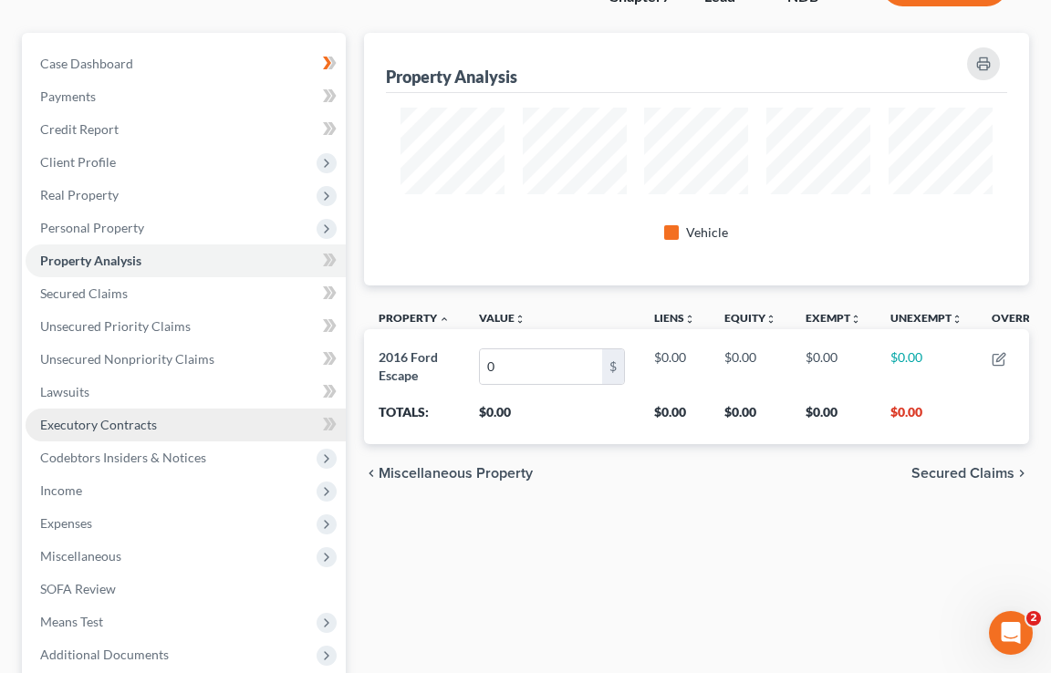
click at [150, 413] on link "Executory Contracts" at bounding box center [186, 425] width 320 height 33
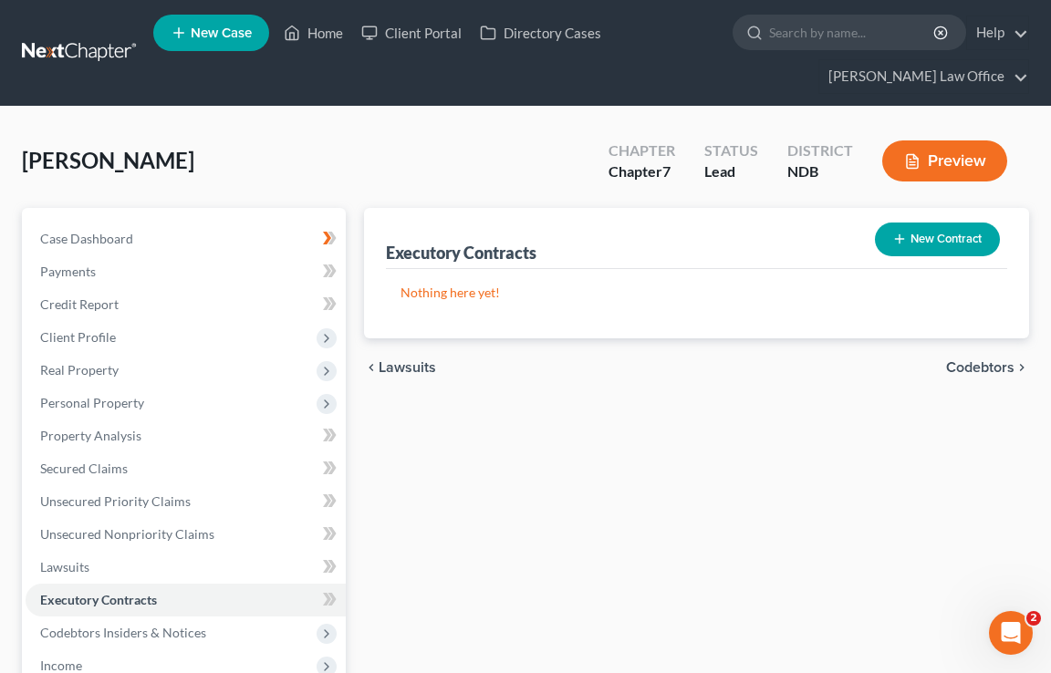
click at [965, 250] on button "New Contract" at bounding box center [937, 240] width 125 height 34
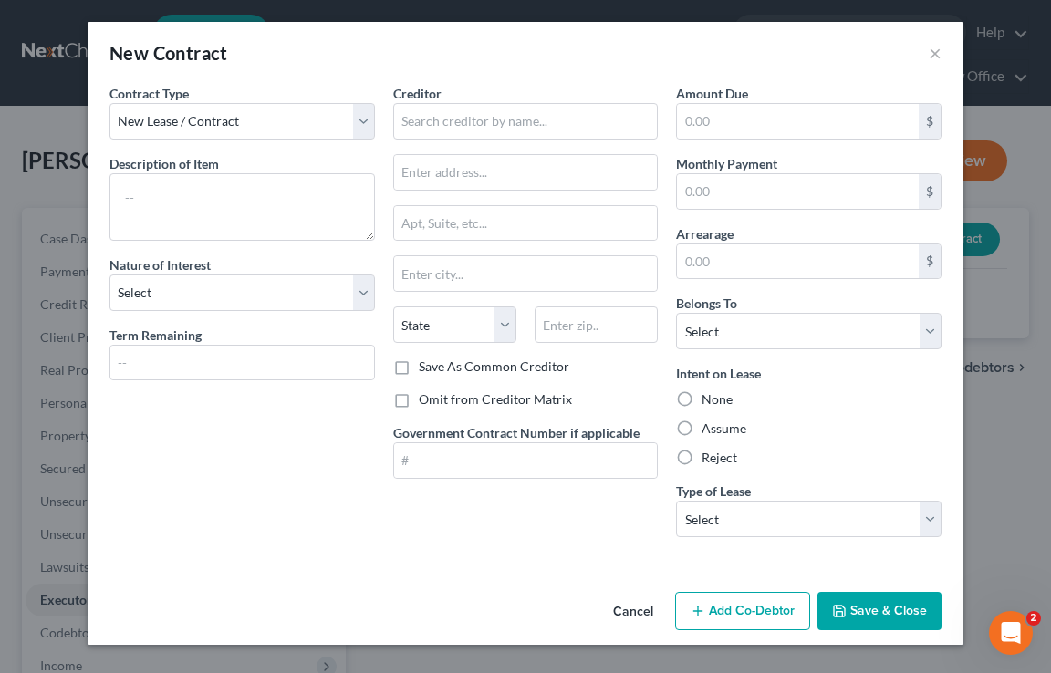
click at [148, 245] on div "Contract Type New Lease / Contract New Timeshare Description of non-residential…" at bounding box center [242, 318] width 284 height 468
click at [166, 214] on textarea "as" at bounding box center [242, 207] width 266 height 68
click at [316, 204] on textarea "asassasasawe" at bounding box center [242, 207] width 266 height 68
type textarea "asassasasaweeasassasas"
click at [634, 603] on button "Cancel" at bounding box center [633, 612] width 69 height 36
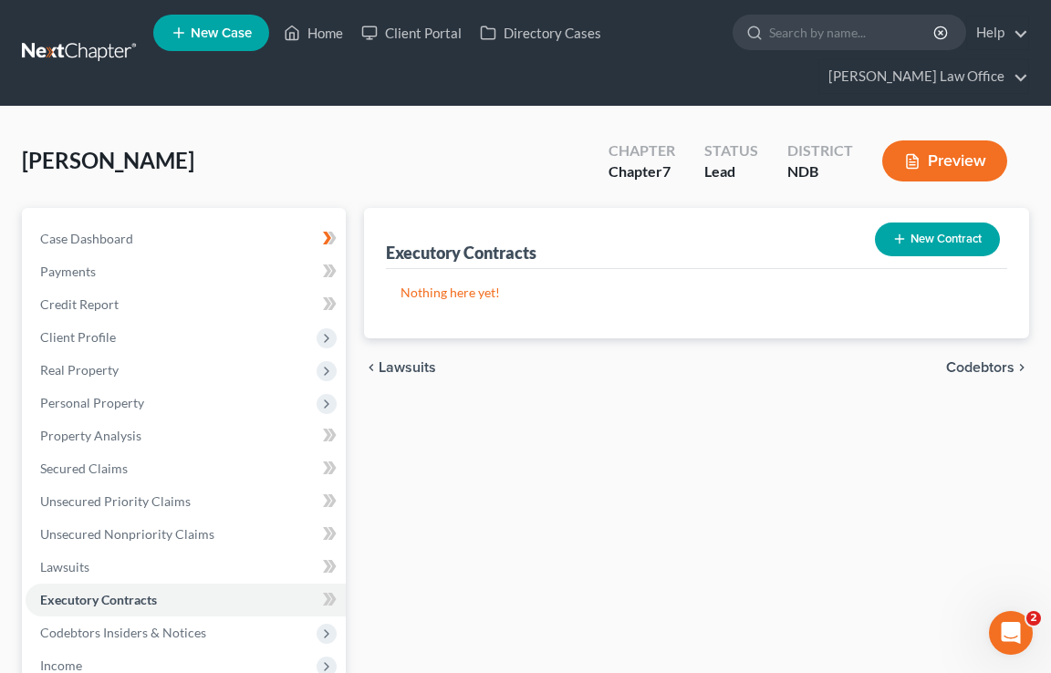
click at [901, 236] on icon "button" at bounding box center [899, 239] width 15 height 15
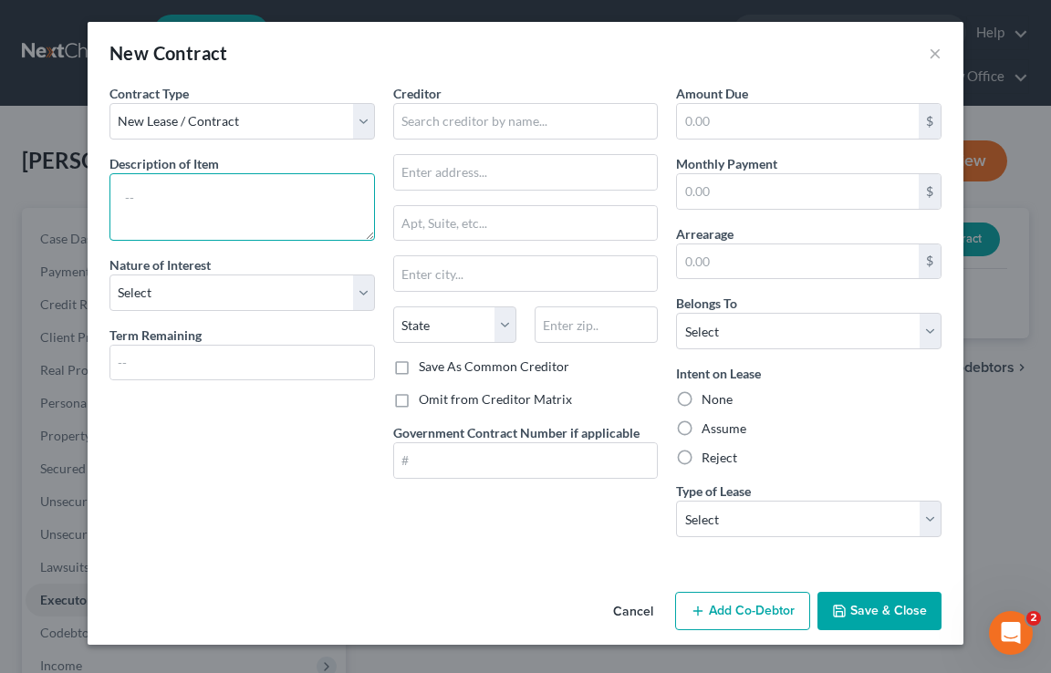
click at [315, 208] on textarea at bounding box center [242, 207] width 266 height 68
click at [250, 204] on textarea "assasasas" at bounding box center [242, 207] width 266 height 68
type textarea "assasasasddd"
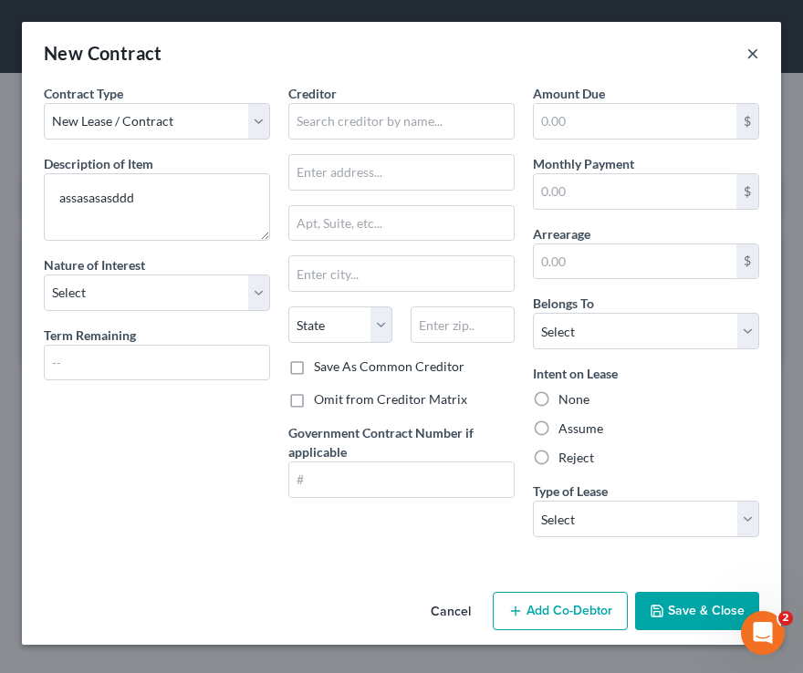
click at [755, 55] on button "×" at bounding box center [752, 53] width 13 height 22
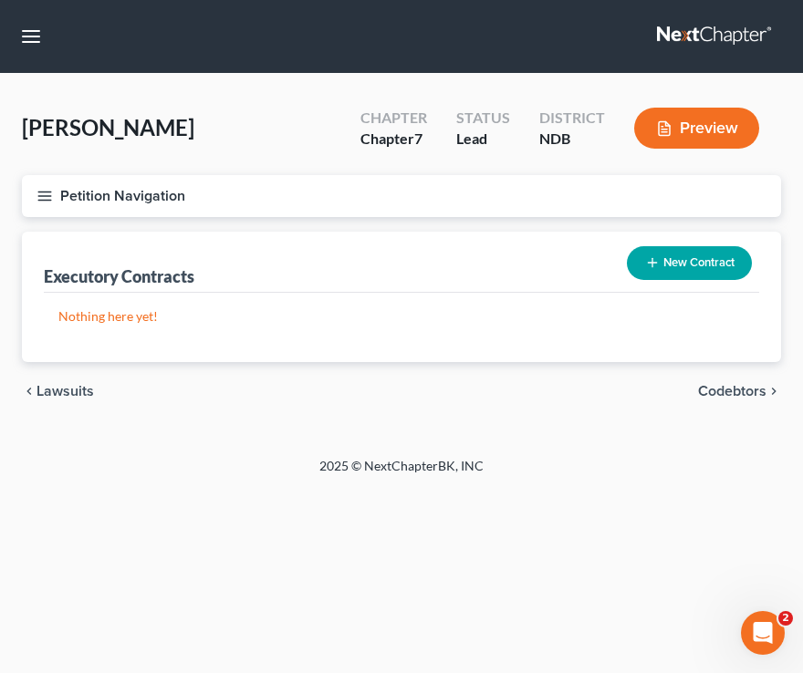
click at [56, 200] on button "Petition Navigation" at bounding box center [401, 196] width 759 height 42
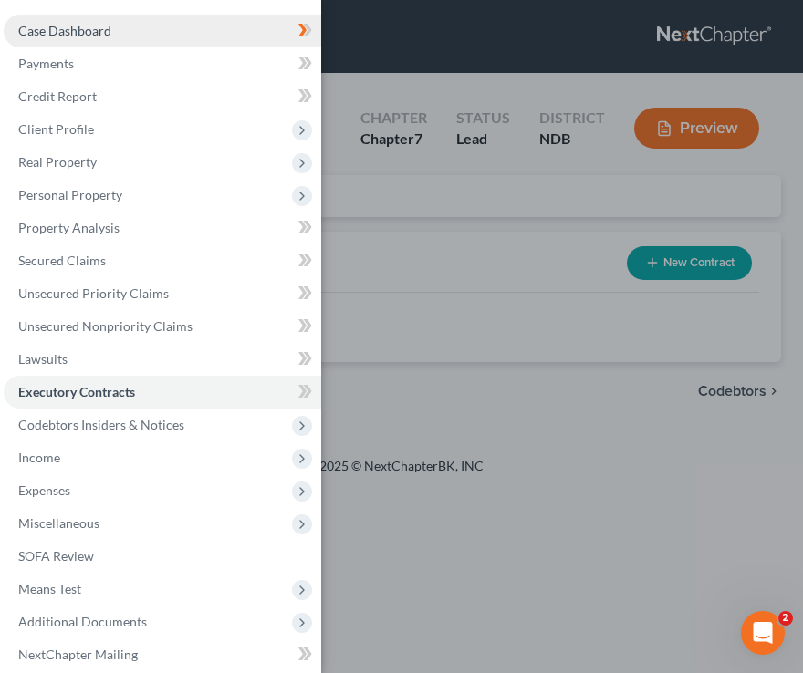
click at [119, 19] on link "Case Dashboard" at bounding box center [163, 31] width 318 height 33
select select "6"
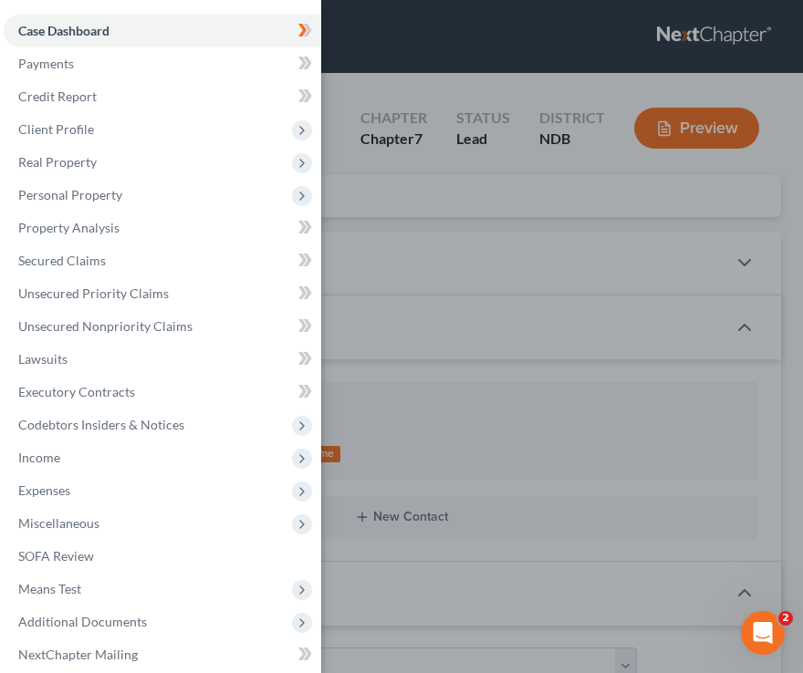
click at [388, 165] on div "Case Dashboard Payments Invoices Payments Payments Credit Report Client Profile" at bounding box center [401, 336] width 803 height 673
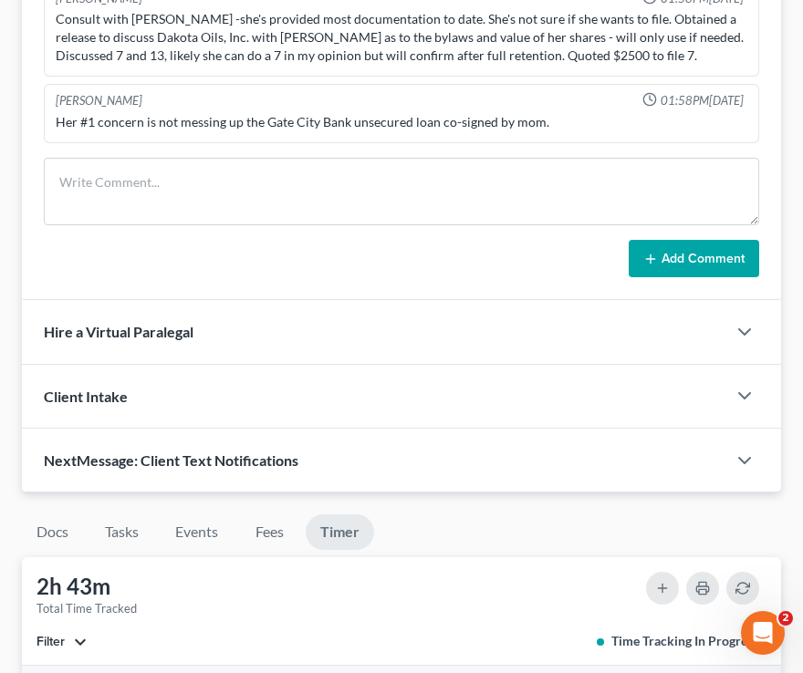
scroll to position [1364, 0]
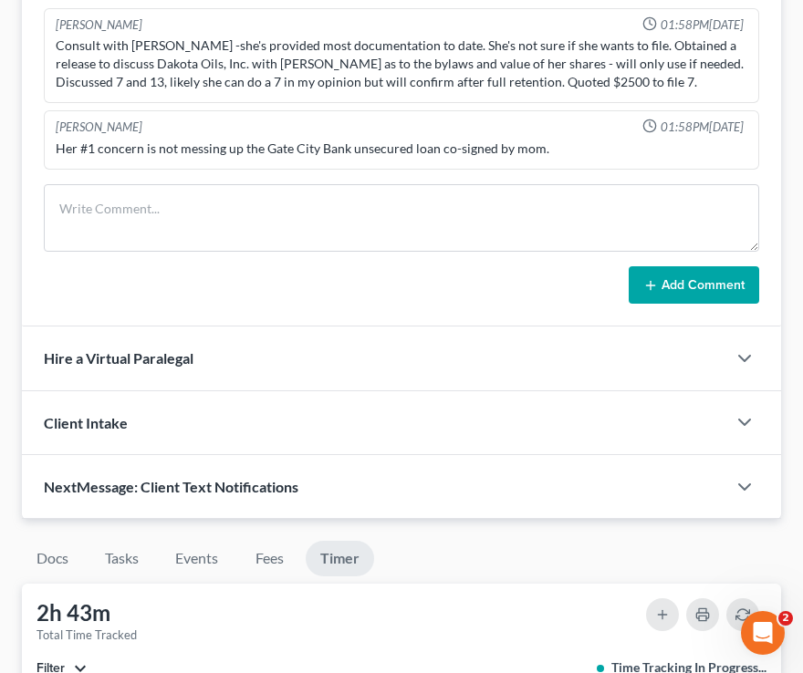
click at [119, 257] on form "Add Comment" at bounding box center [401, 244] width 715 height 120
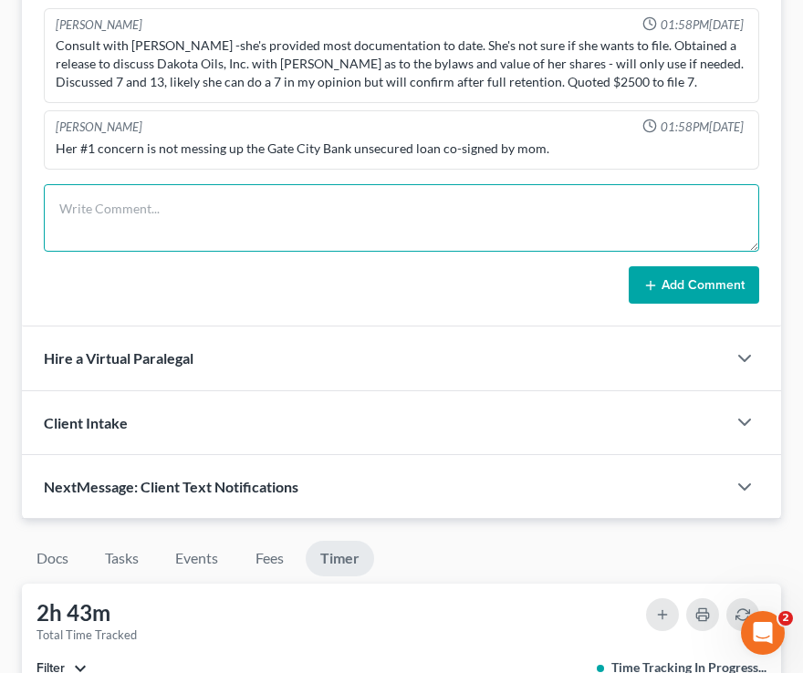
click at [120, 236] on textarea at bounding box center [401, 218] width 715 height 68
click at [263, 216] on textarea "dsddsdsdsdssdds" at bounding box center [401, 218] width 715 height 68
type textarea "d"
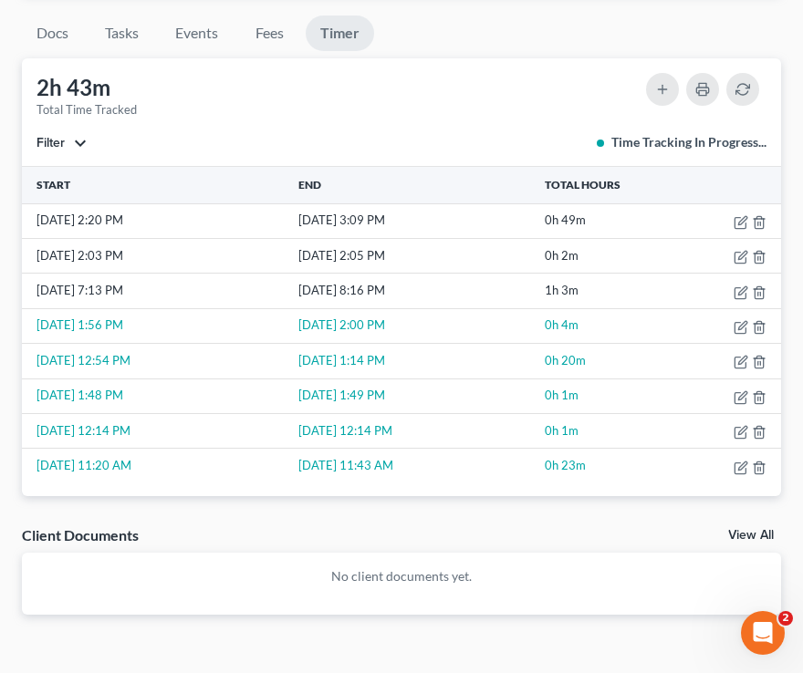
scroll to position [1892, 0]
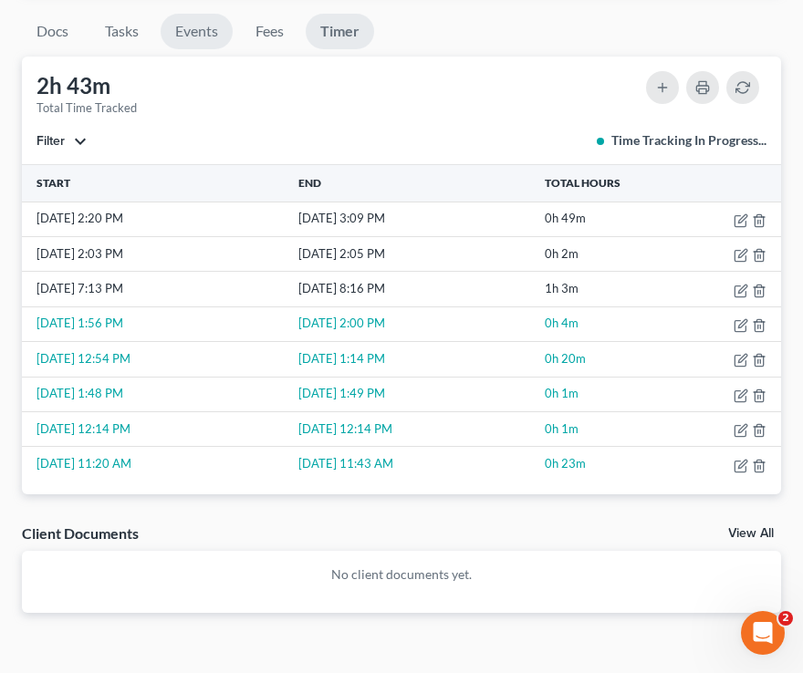
type textarea "ddsddds"
